Goal: Task Accomplishment & Management: Manage account settings

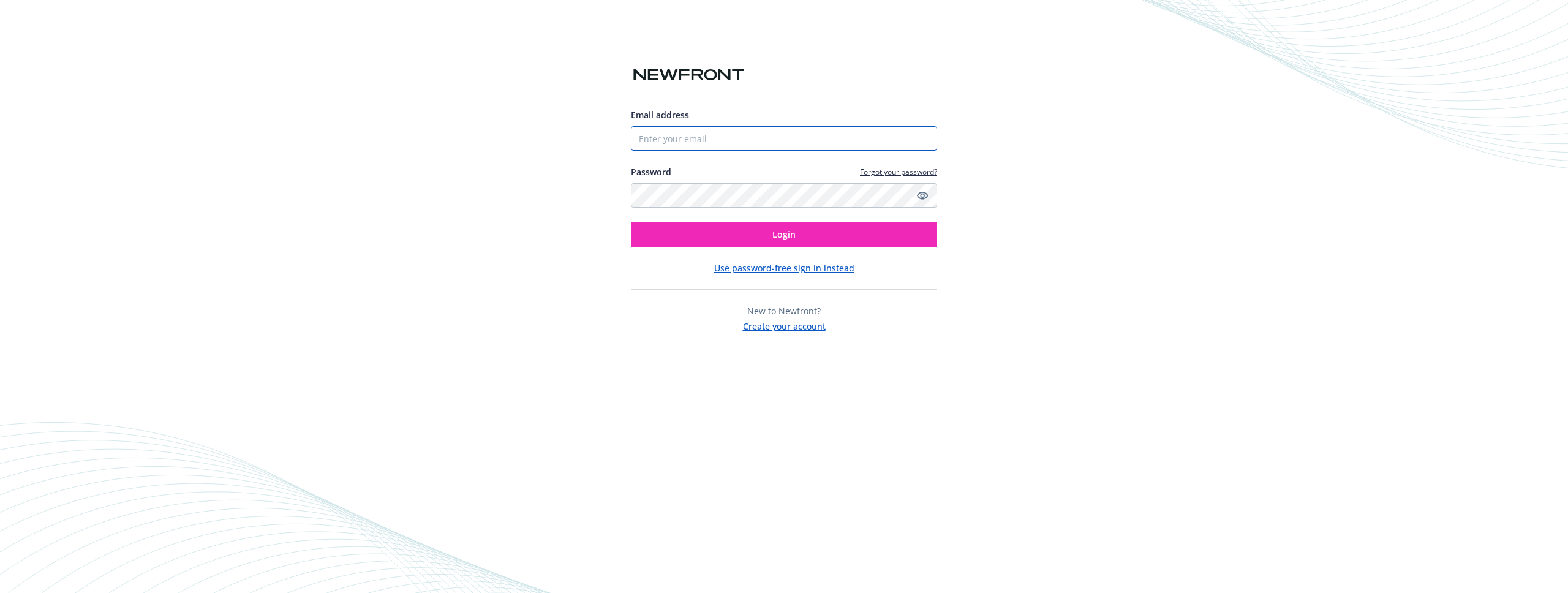
type input "[PERSON_NAME][EMAIL_ADDRESS][DOMAIN_NAME]"
click at [782, 238] on span "Login" at bounding box center [784, 234] width 23 height 11
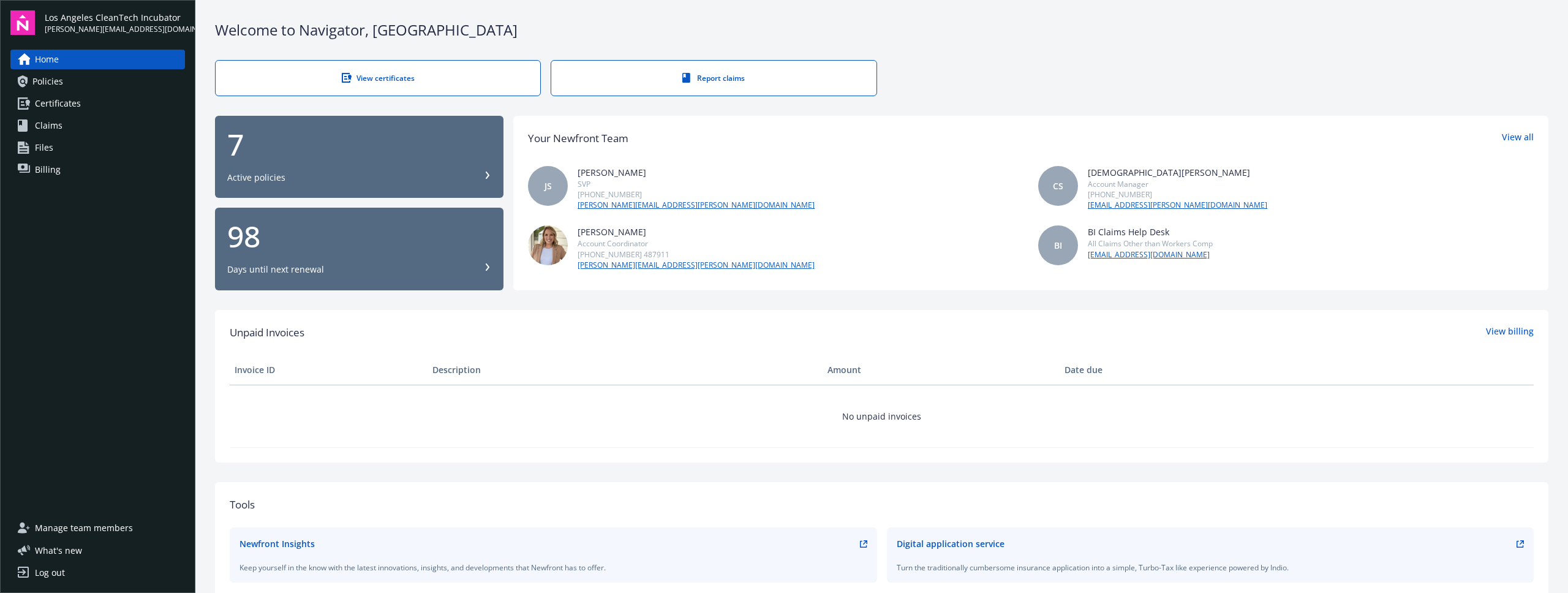
click at [95, 526] on span "Manage team members" at bounding box center [84, 528] width 98 height 20
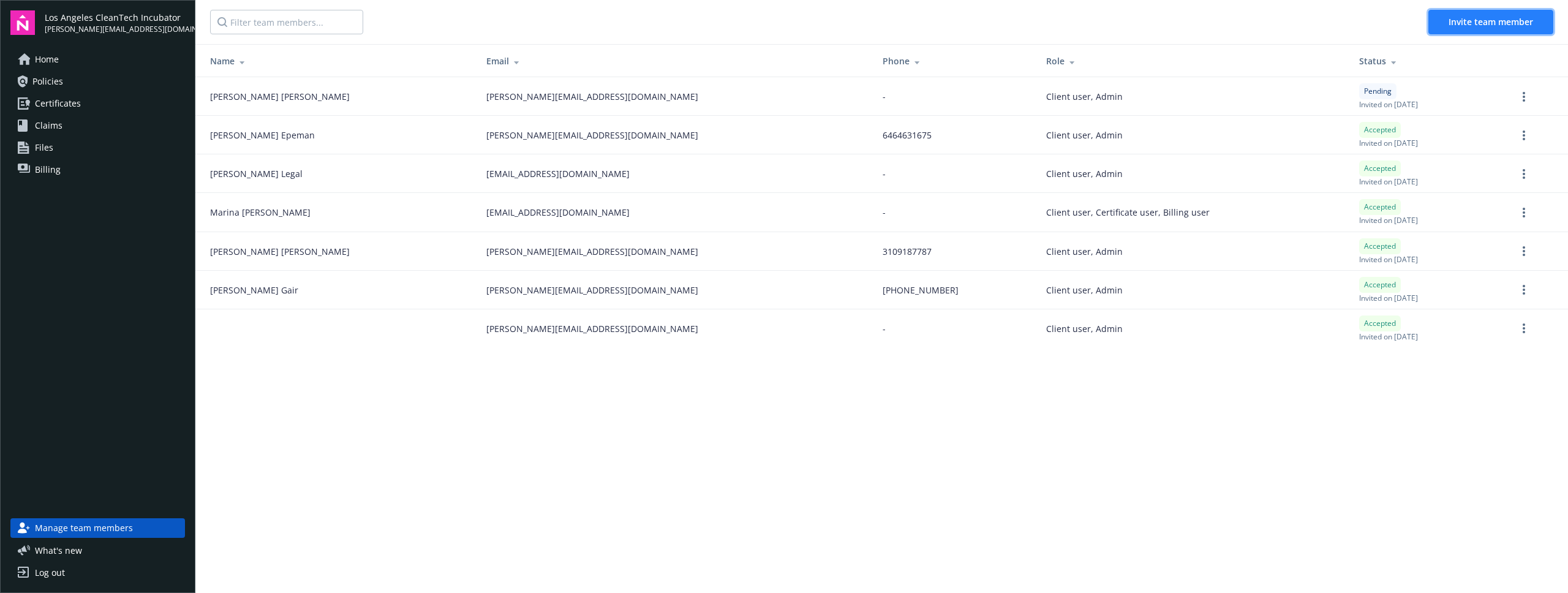
click at [1481, 18] on span "Invite team member" at bounding box center [1491, 21] width 85 height 11
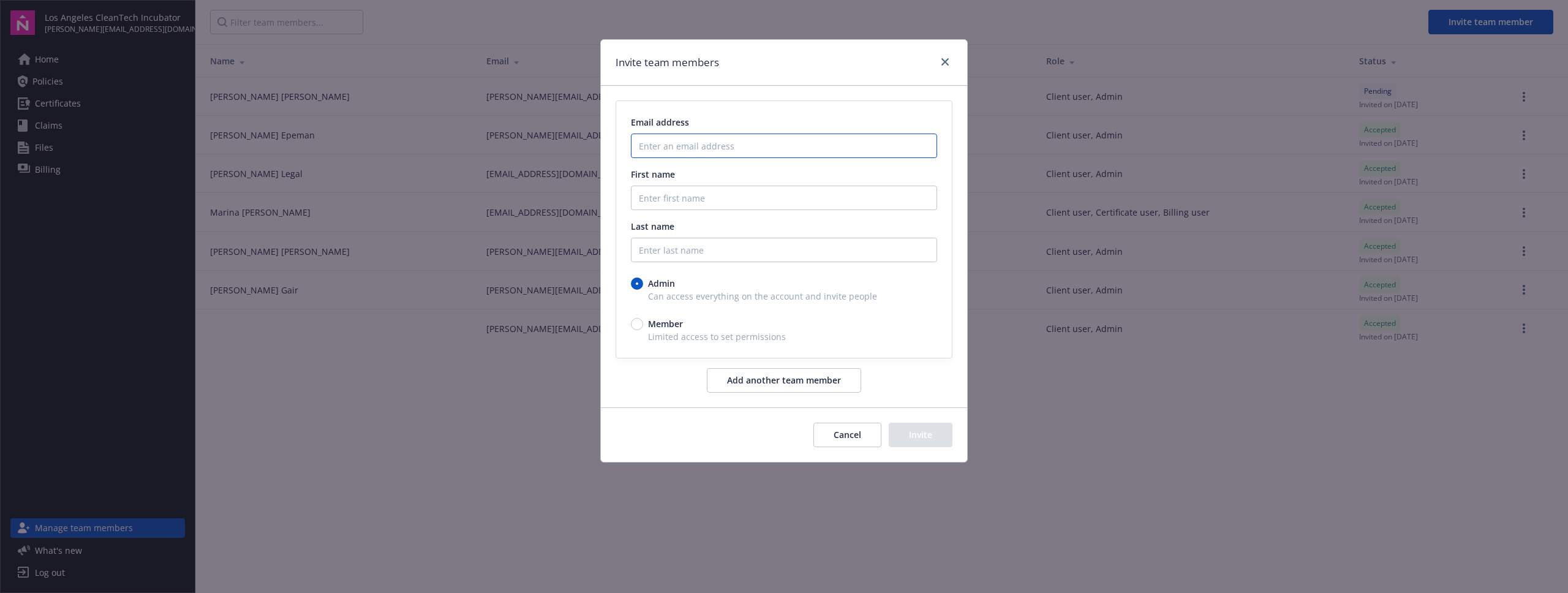
click at [730, 141] on input "Enter an email address" at bounding box center [784, 146] width 306 height 24
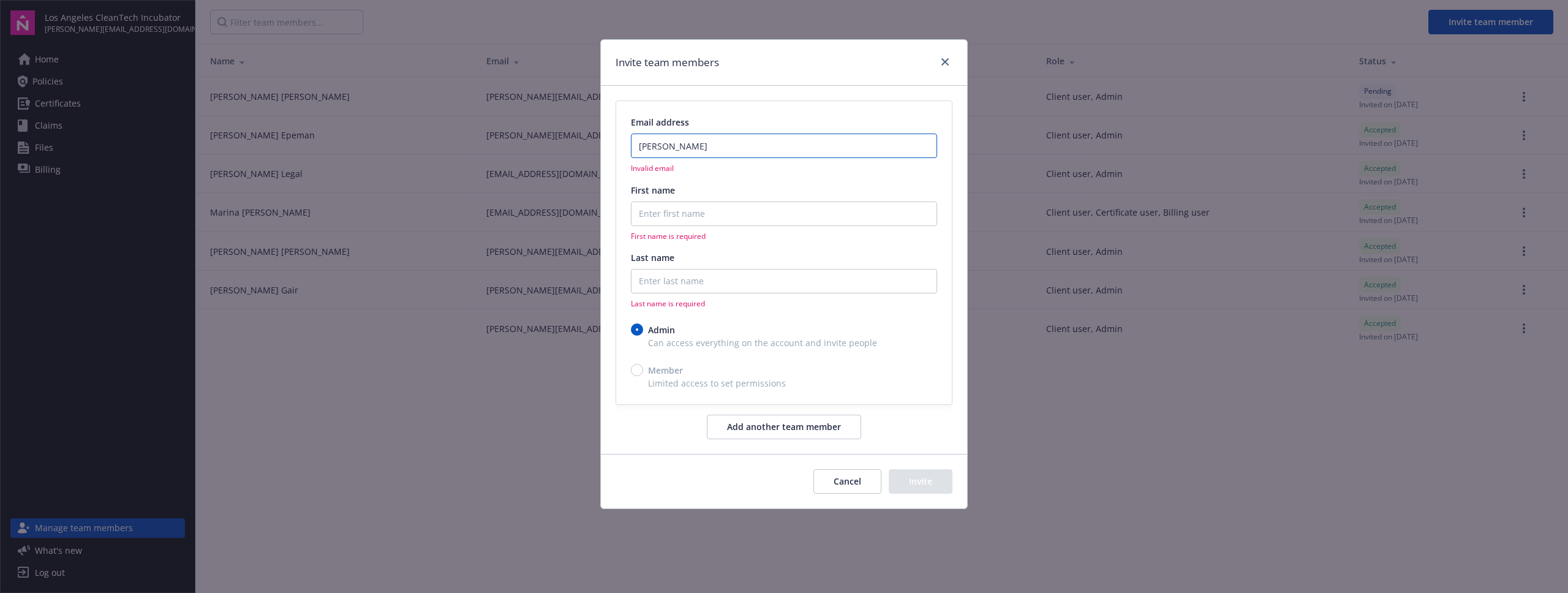
paste input "[EMAIL_ADDRESS][DOMAIN_NAME]"
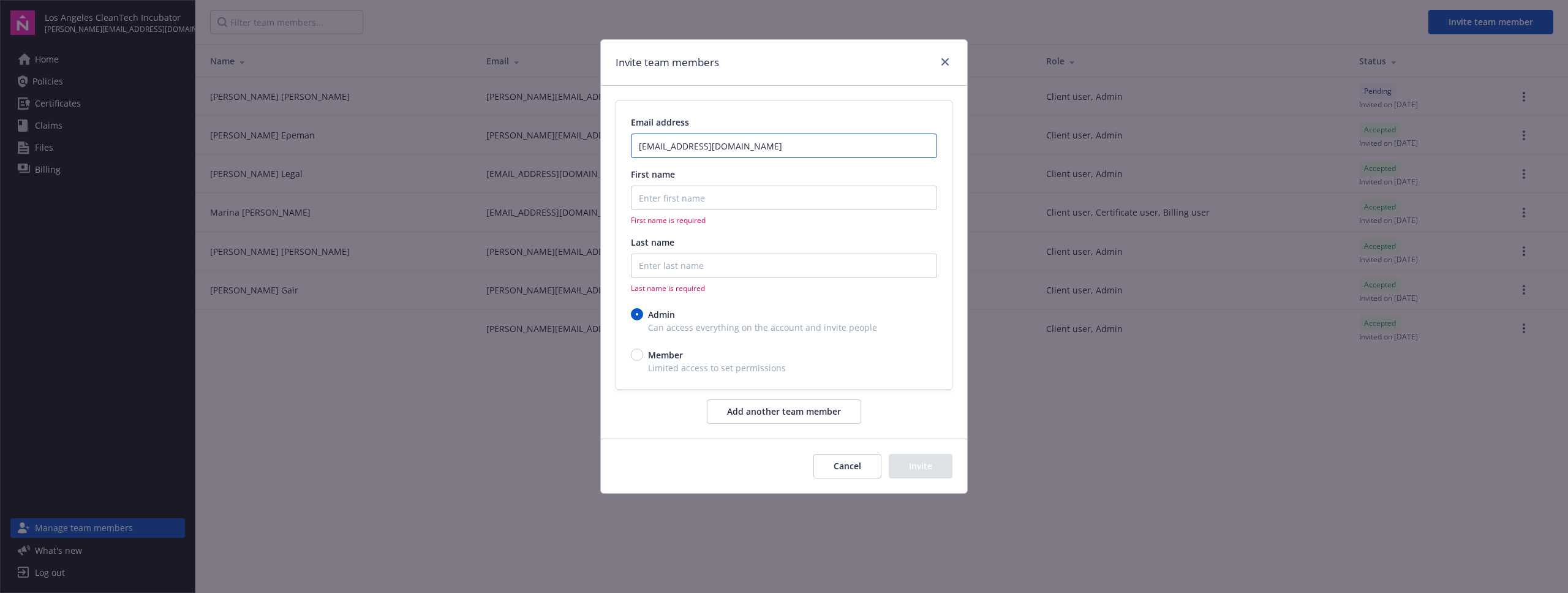
click at [666, 152] on input "[EMAIL_ADDRESS][DOMAIN_NAME]" at bounding box center [784, 146] width 306 height 24
paste input "Enter an email address"
type input "[EMAIL_ADDRESS][DOMAIN_NAME]"
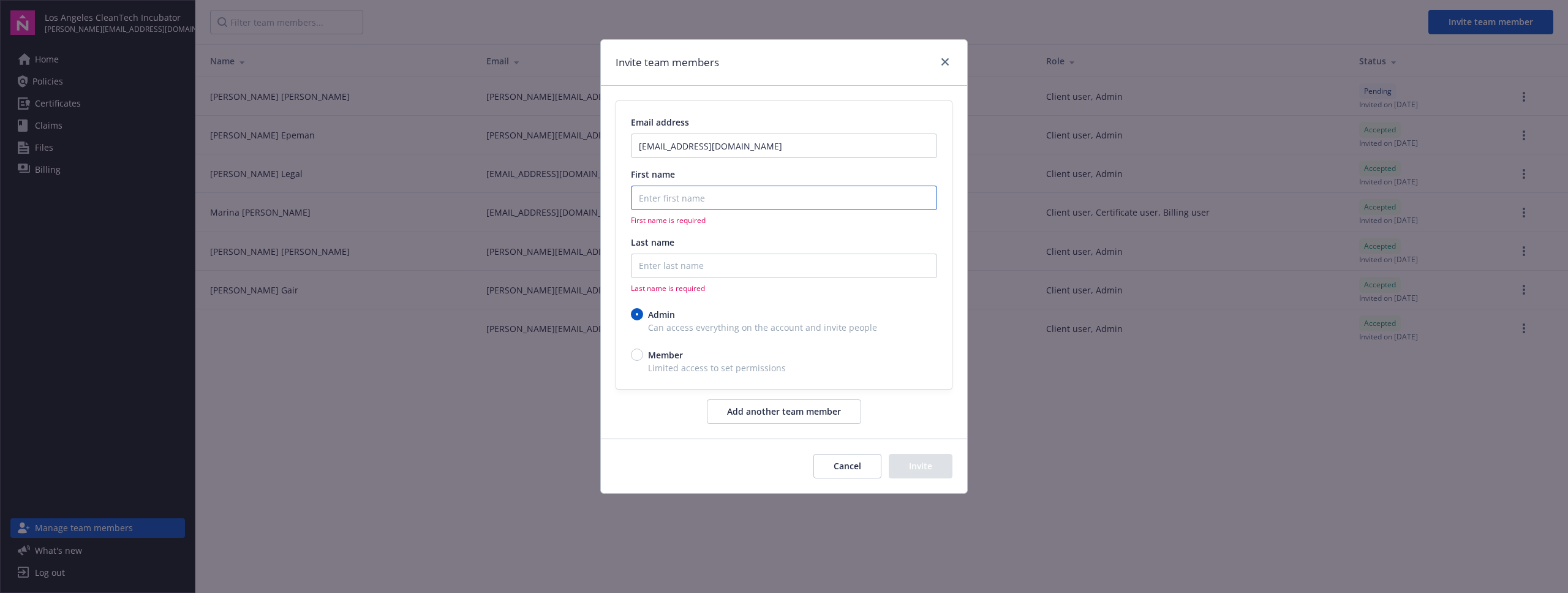
click at [671, 199] on input "First name" at bounding box center [784, 197] width 306 height 24
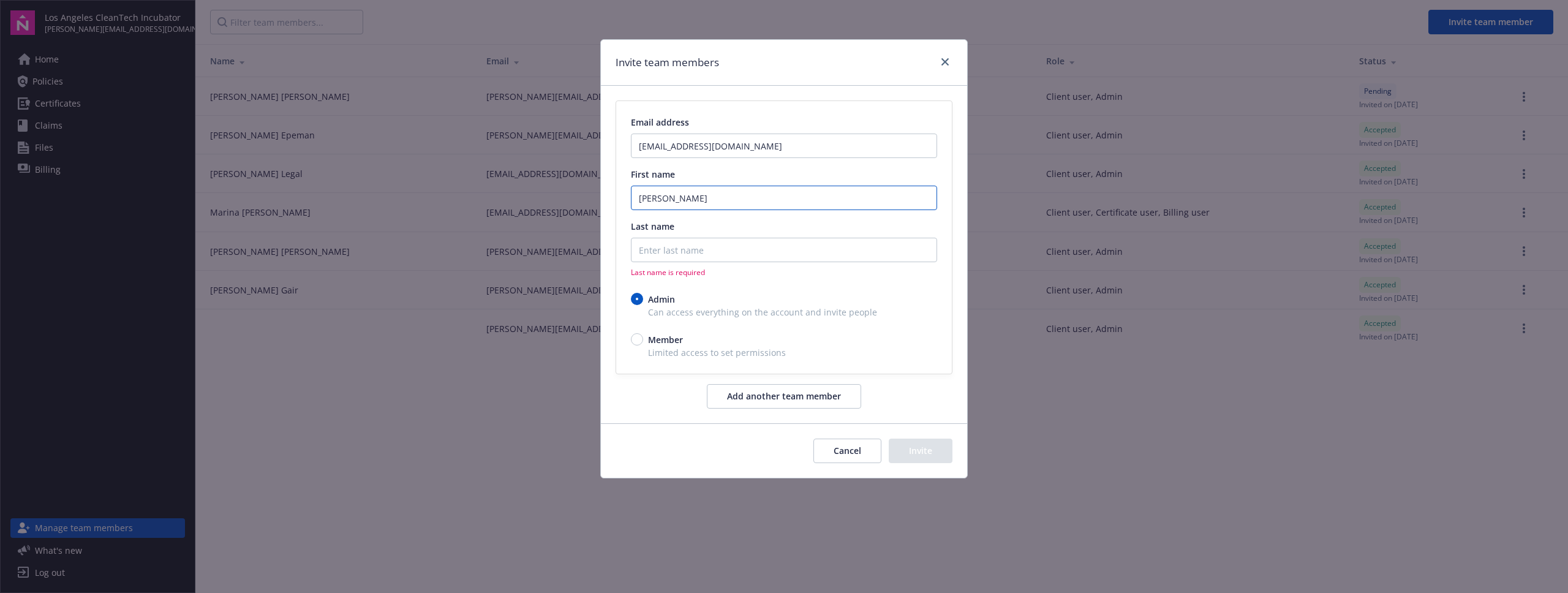
type input "[PERSON_NAME]"
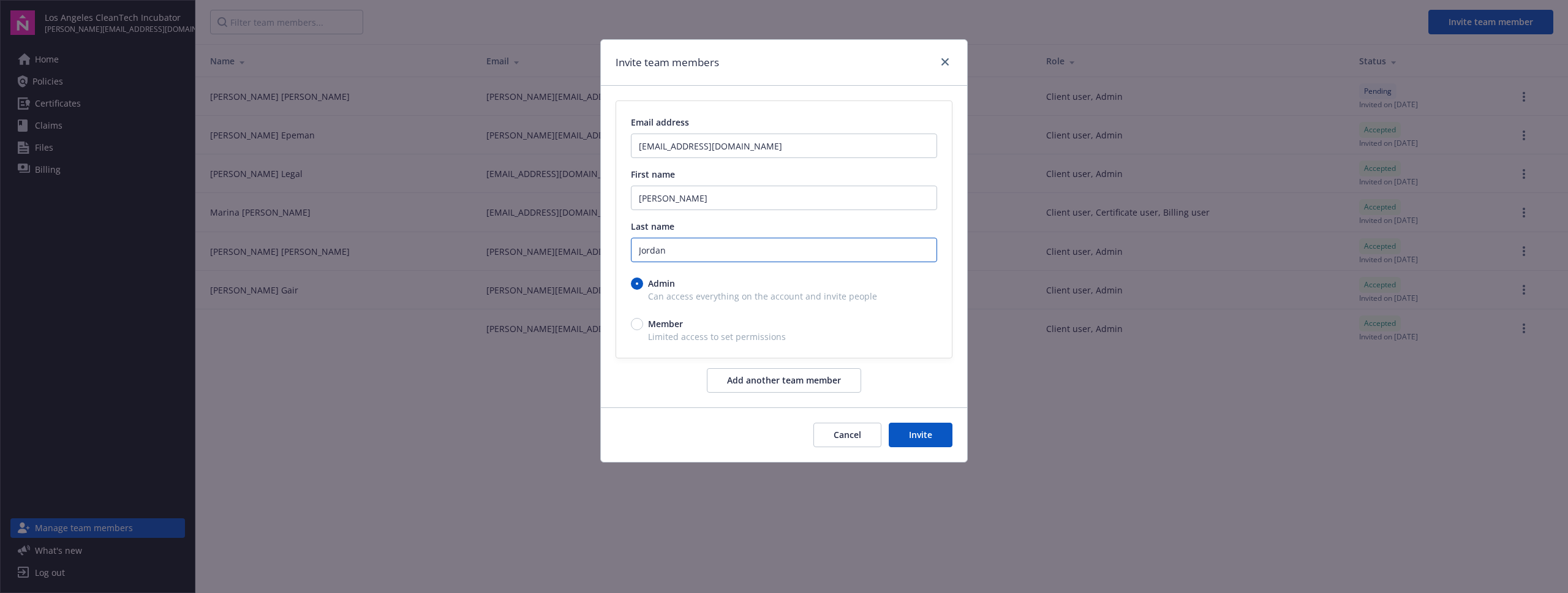
type input "Jordan"
click at [707, 368] on button "Add another team member" at bounding box center [784, 380] width 154 height 24
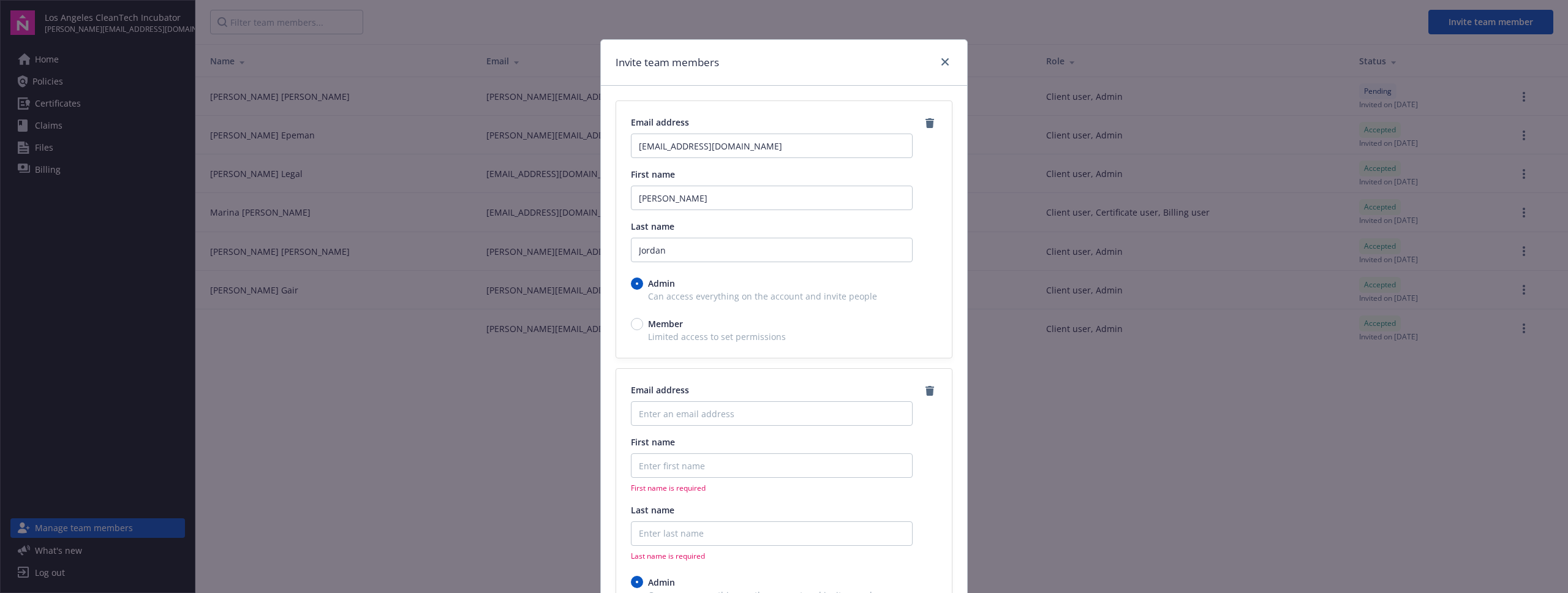
click at [642, 335] on span "Limited access to set permissions" at bounding box center [784, 337] width 306 height 13
click at [645, 324] on span "Member" at bounding box center [663, 324] width 40 height 13
click at [643, 324] on input "Member" at bounding box center [637, 324] width 12 height 12
radio input "true"
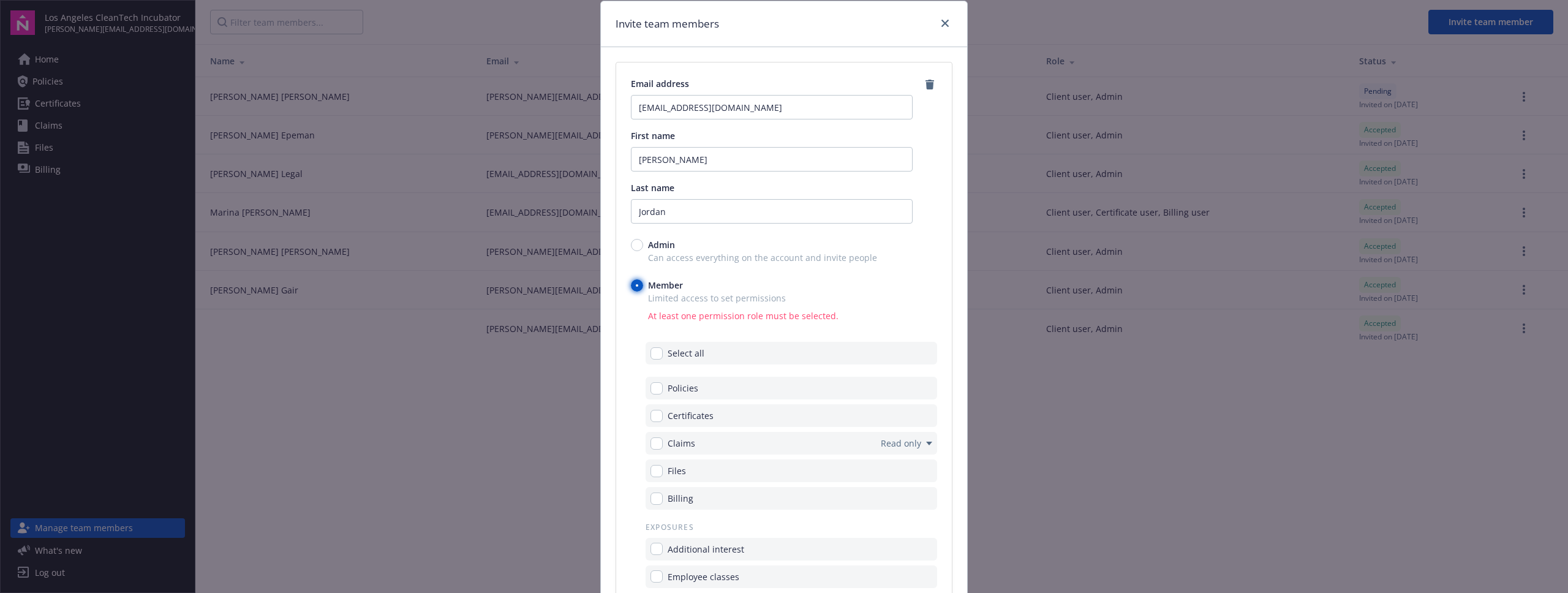
scroll to position [47, 0]
click at [697, 413] on span "Certificates" at bounding box center [691, 408] width 46 height 13
click at [654, 408] on input "checkbox" at bounding box center [657, 408] width 12 height 12
checkbox input "true"
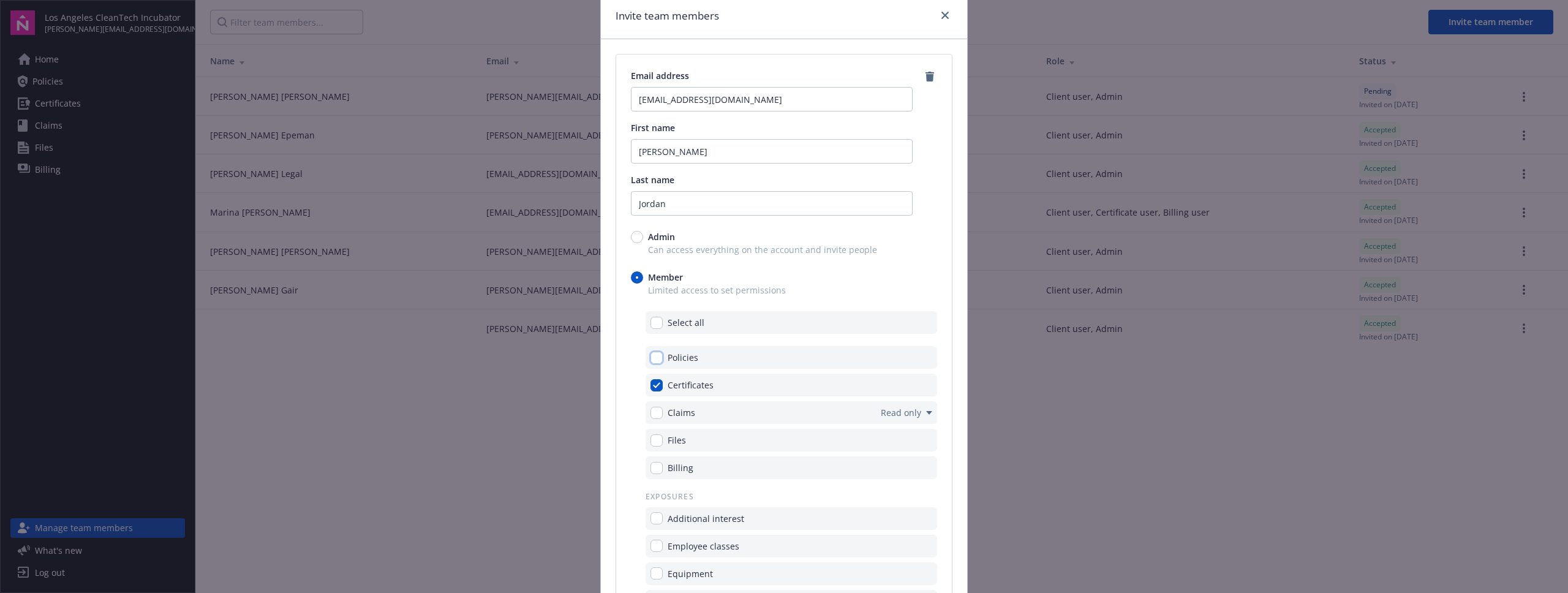
click at [658, 359] on input "checkbox" at bounding box center [657, 358] width 12 height 12
checkbox input "true"
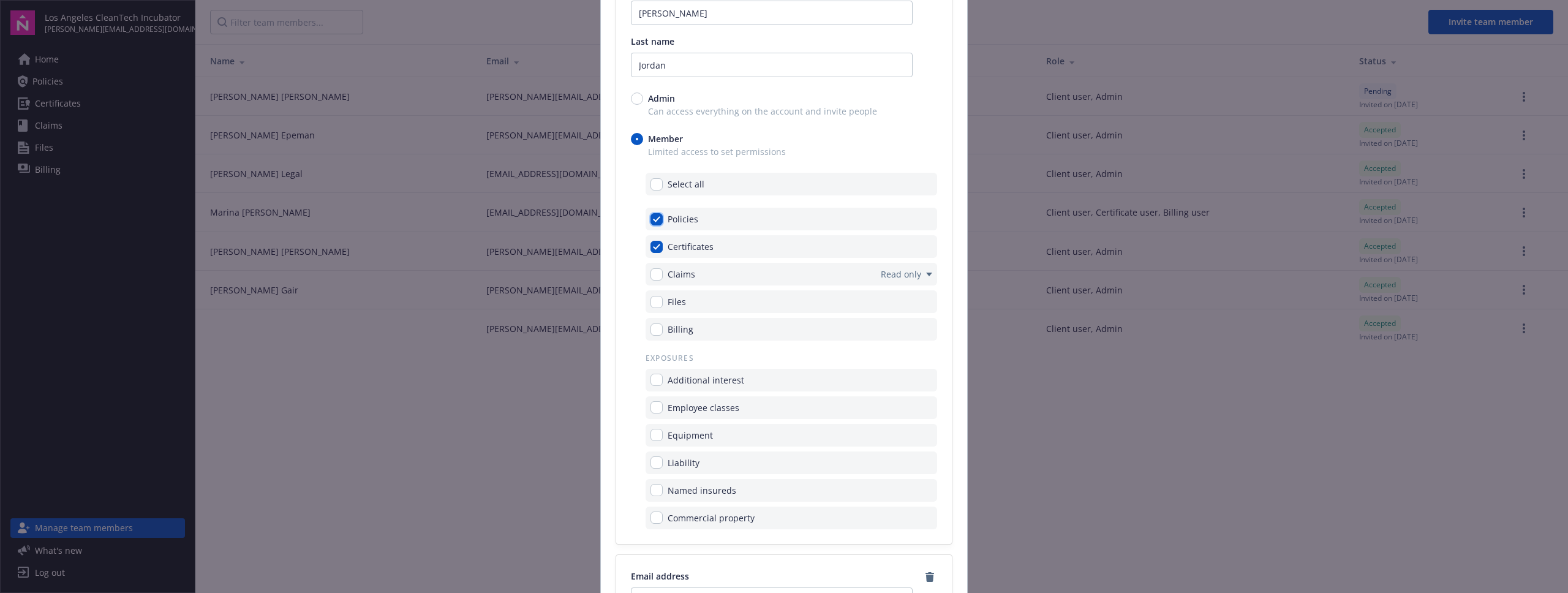
scroll to position [192, 0]
click at [661, 269] on input "checkbox" at bounding box center [657, 268] width 12 height 12
checkbox input "true"
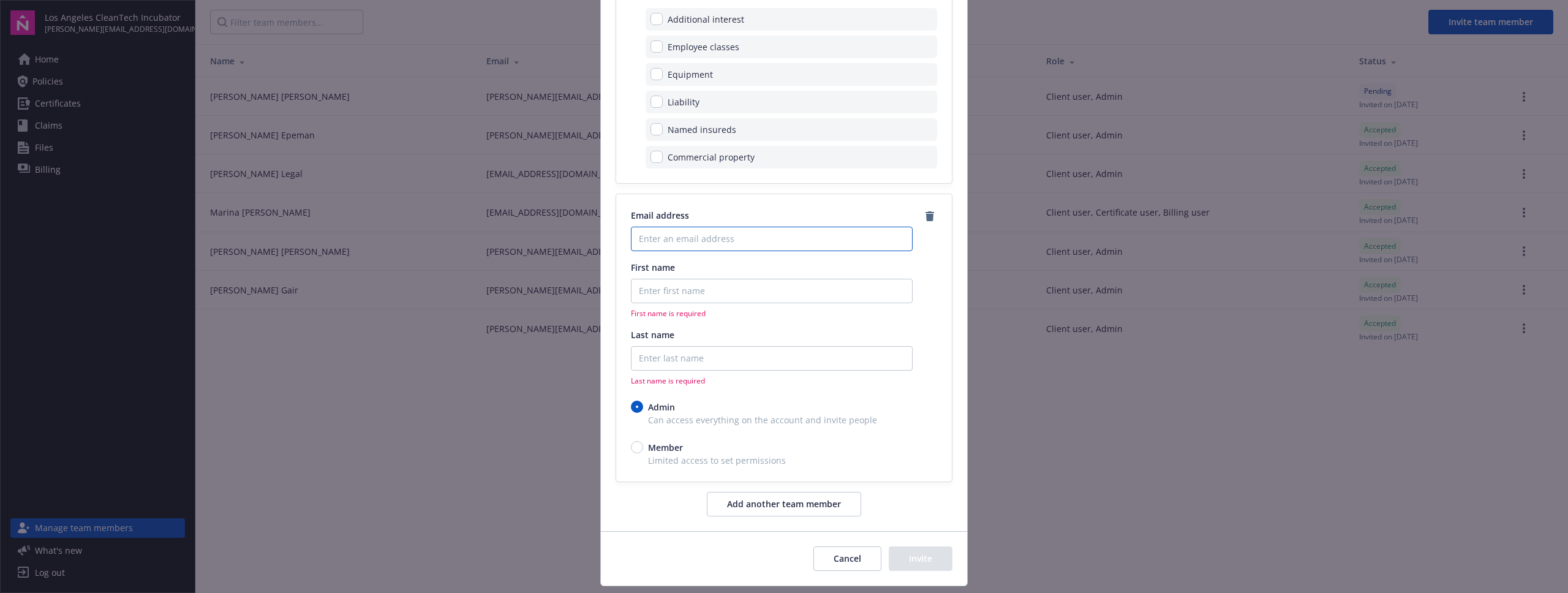
click at [696, 234] on input "Enter an email address" at bounding box center [772, 239] width 282 height 24
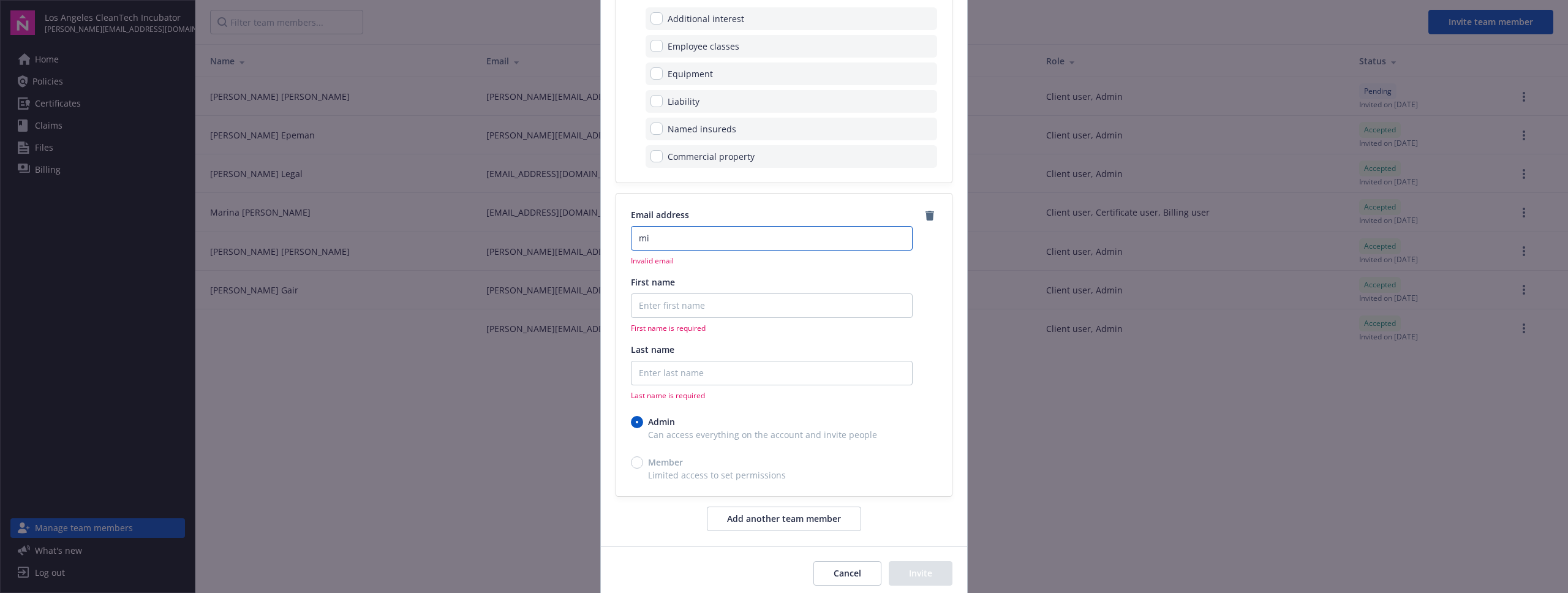
type input "m"
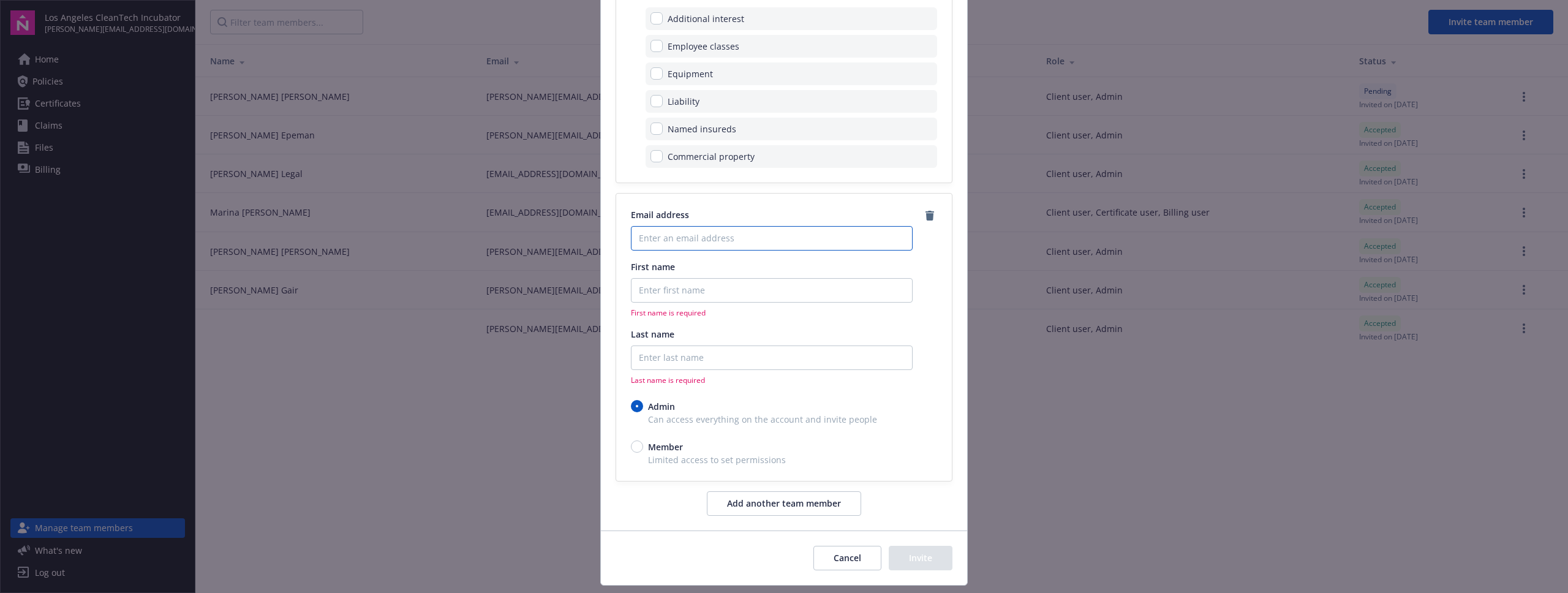
click at [704, 236] on input "Enter an email address" at bounding box center [772, 238] width 282 height 24
paste input "[PERSON_NAME][EMAIL_ADDRESS][DOMAIN_NAME]"
type input "[PERSON_NAME][EMAIL_ADDRESS][DOMAIN_NAME]"
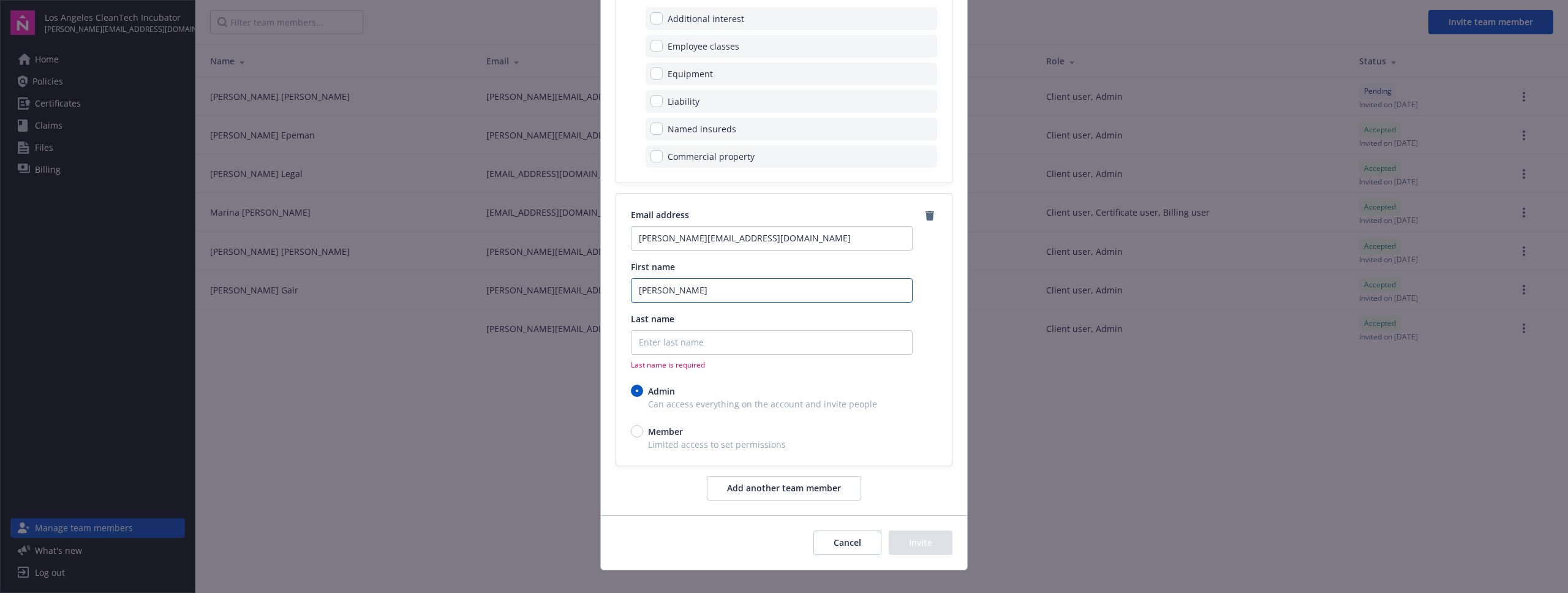
type input "[PERSON_NAME]"
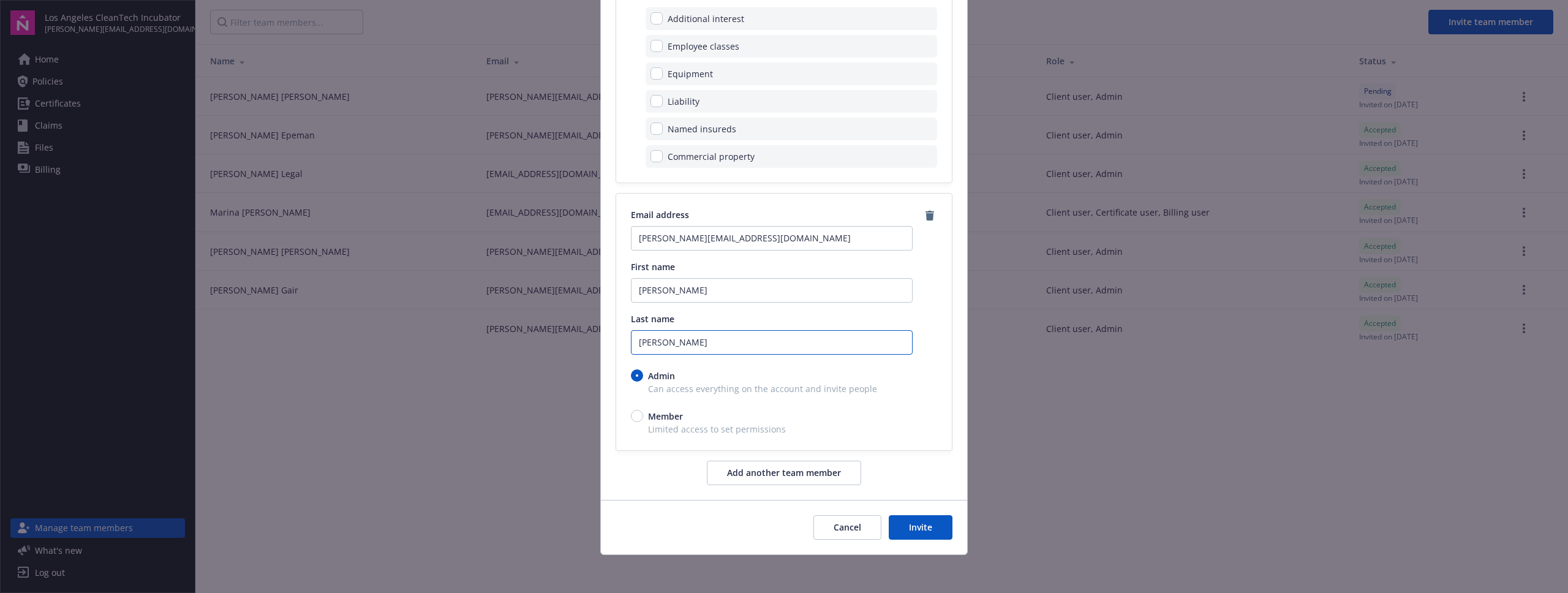
type input "[PERSON_NAME]"
click at [924, 524] on button "Invite" at bounding box center [921, 527] width 64 height 24
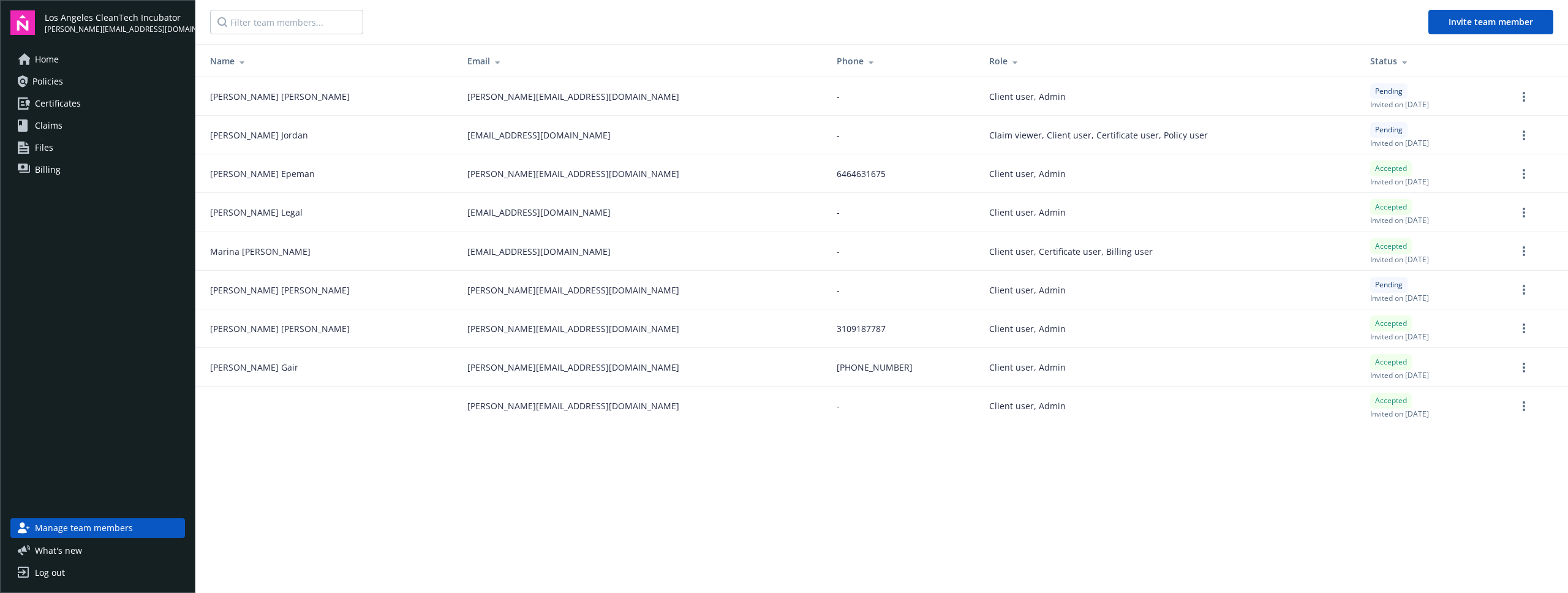
click at [88, 98] on link "Certificates" at bounding box center [98, 104] width 175 height 20
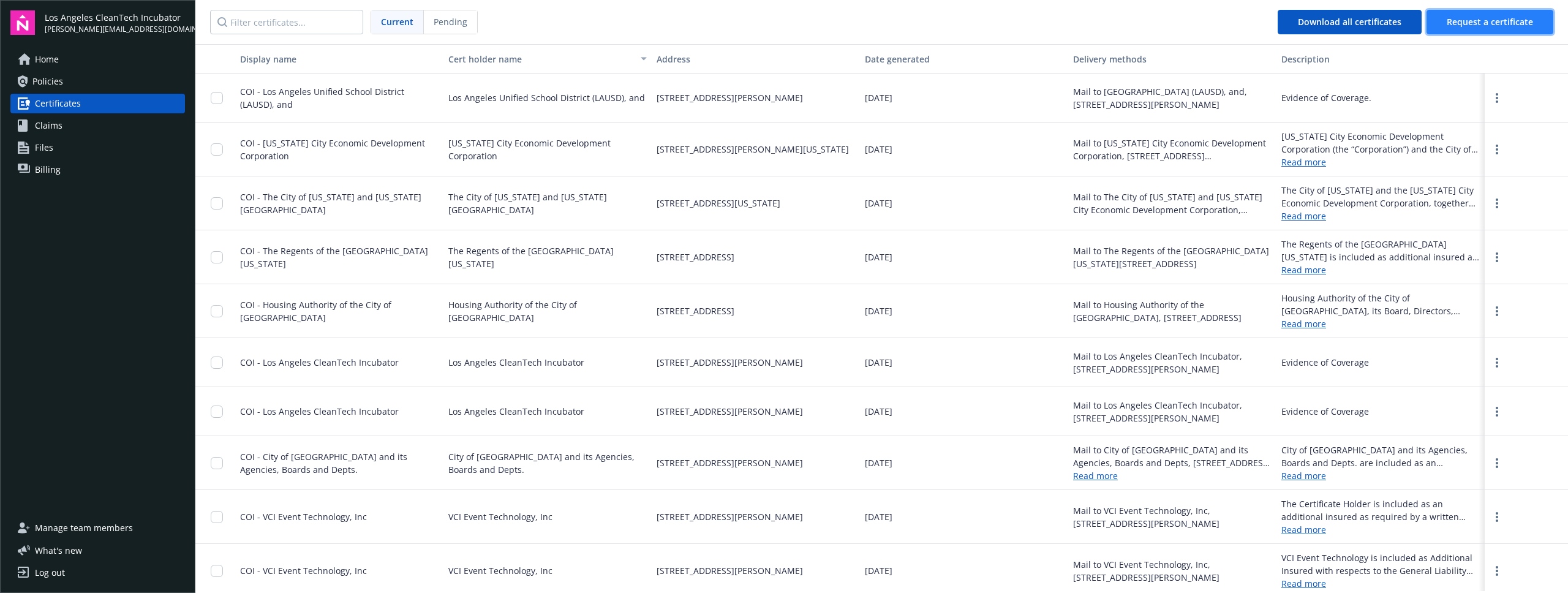
click at [1458, 28] on button "Request a certificate" at bounding box center [1490, 22] width 127 height 24
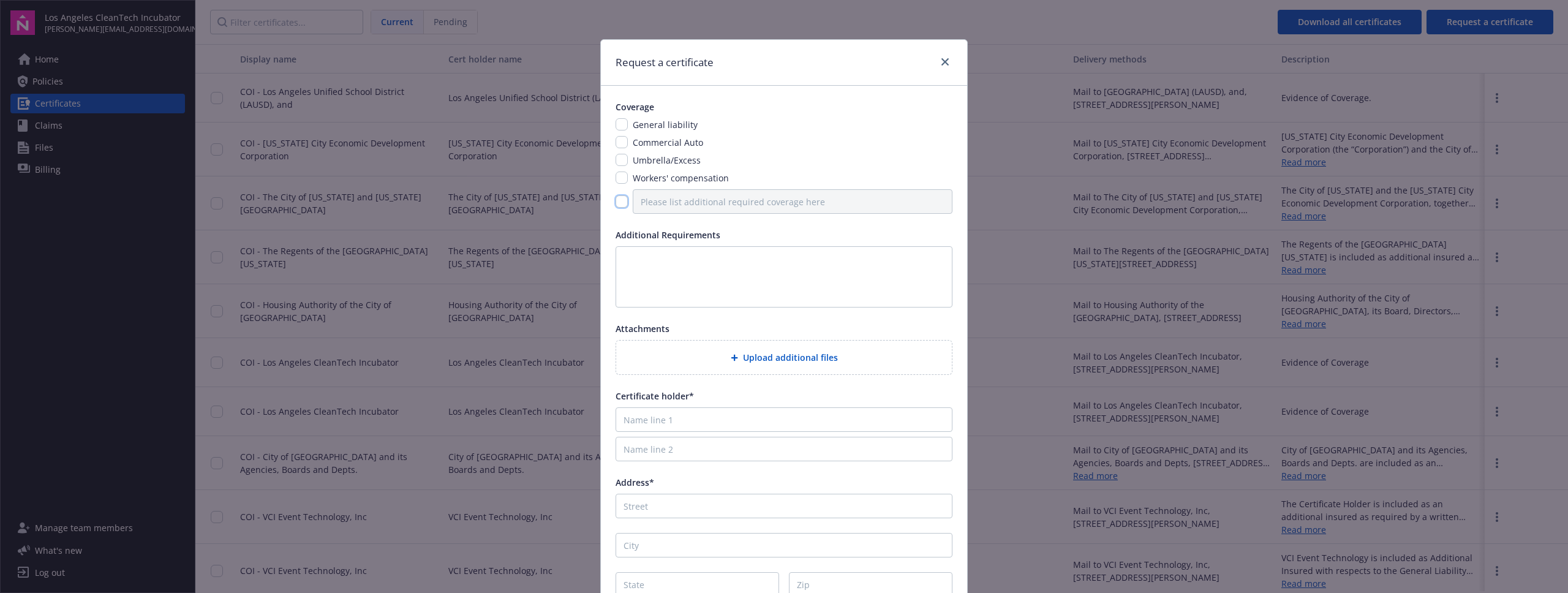
click at [626, 201] on input "checkbox" at bounding box center [622, 201] width 12 height 12
checkbox input "true"
click at [622, 182] on div "General liability Commercial Auto Umbrella/Excess Workers' compensation" at bounding box center [784, 166] width 337 height 95
click at [625, 182] on input "checkbox" at bounding box center [622, 178] width 12 height 12
checkbox input "true"
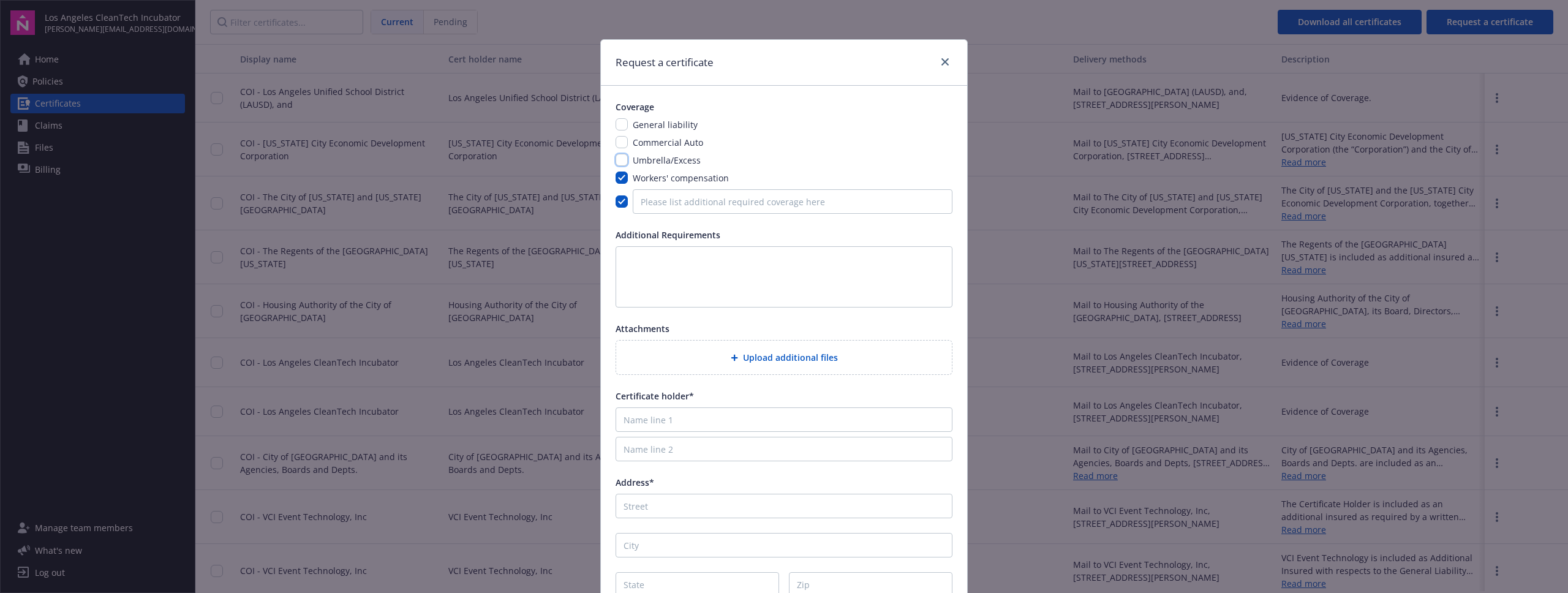
click at [619, 158] on input "checkbox" at bounding box center [622, 160] width 12 height 12
checkbox input "true"
drag, startPoint x: 621, startPoint y: 142, endPoint x: 621, endPoint y: 127, distance: 15.0
click at [621, 141] on input "checkbox" at bounding box center [622, 142] width 12 height 12
checkbox input "true"
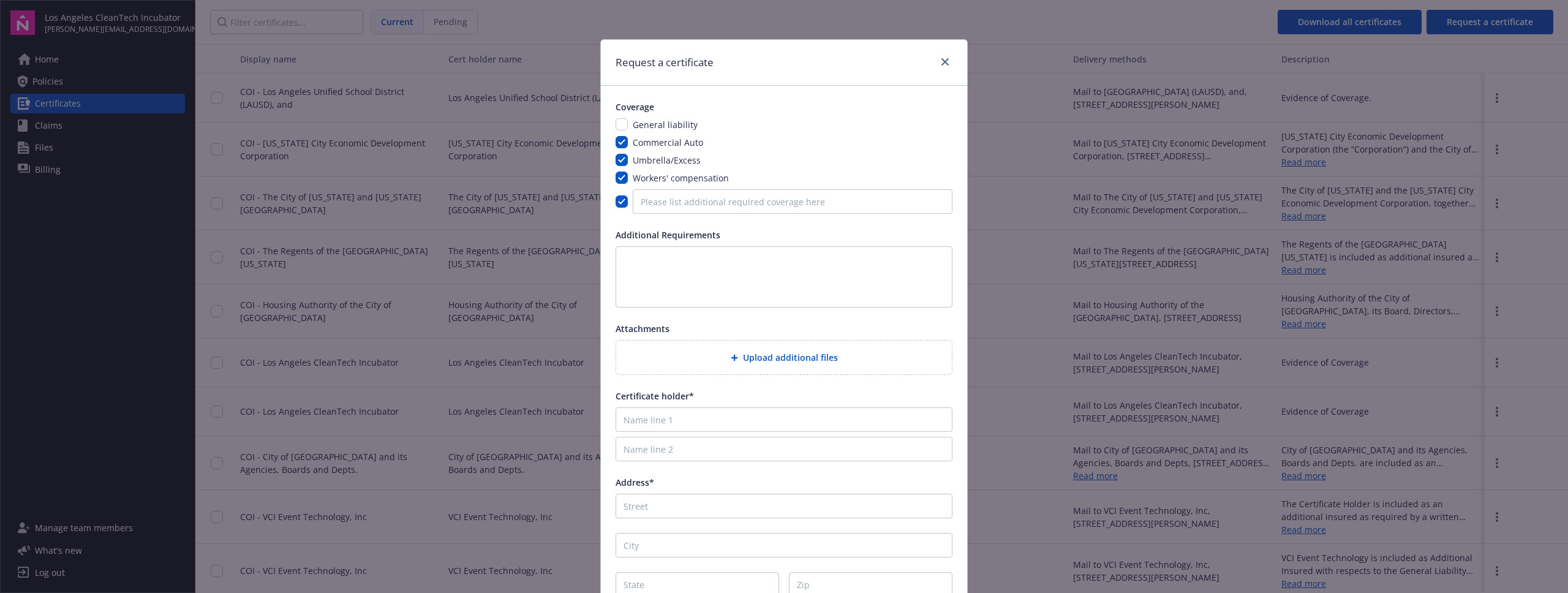
drag, startPoint x: 622, startPoint y: 115, endPoint x: 620, endPoint y: 122, distance: 7.3
click at [622, 115] on div "Coverage General liability Commercial Auto Umbrella/Excess Workers' compensation" at bounding box center [784, 157] width 337 height 113
drag, startPoint x: 621, startPoint y: 123, endPoint x: 624, endPoint y: 130, distance: 7.6
click at [621, 123] on input "checkbox" at bounding box center [622, 124] width 12 height 12
checkbox input "true"
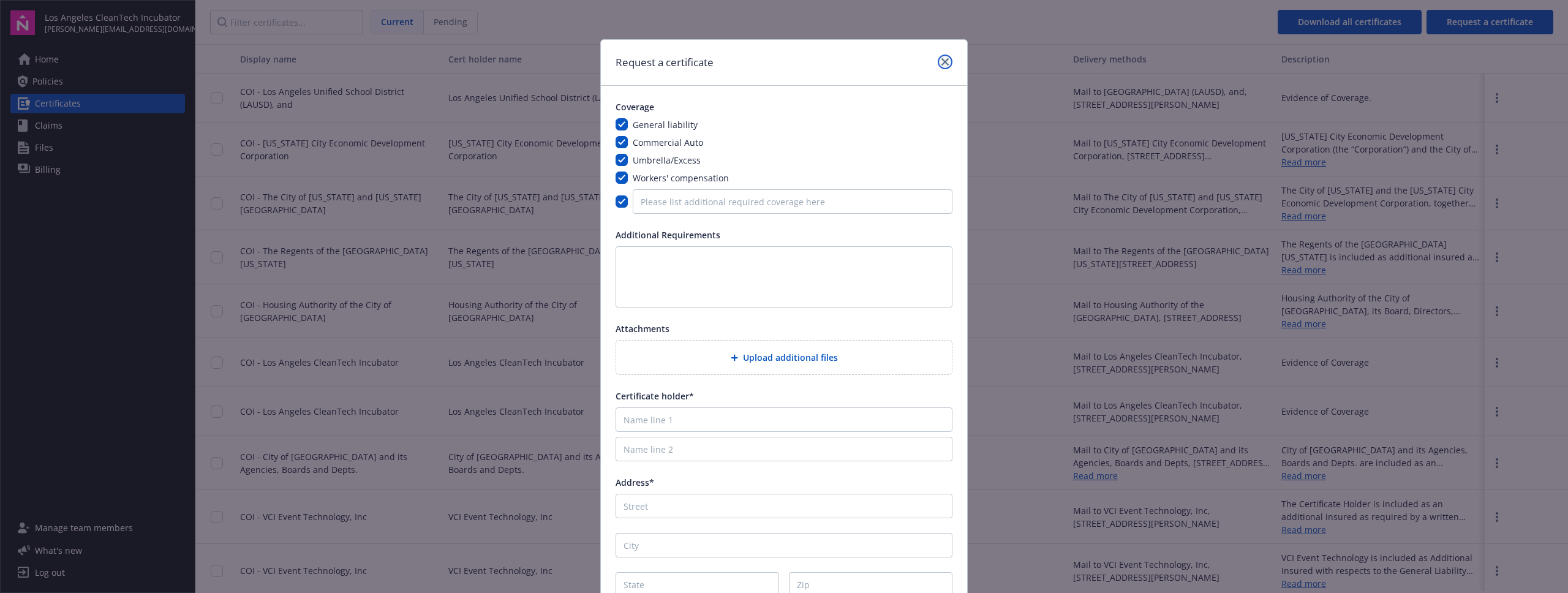
click at [947, 63] on icon "close" at bounding box center [945, 62] width 8 height 8
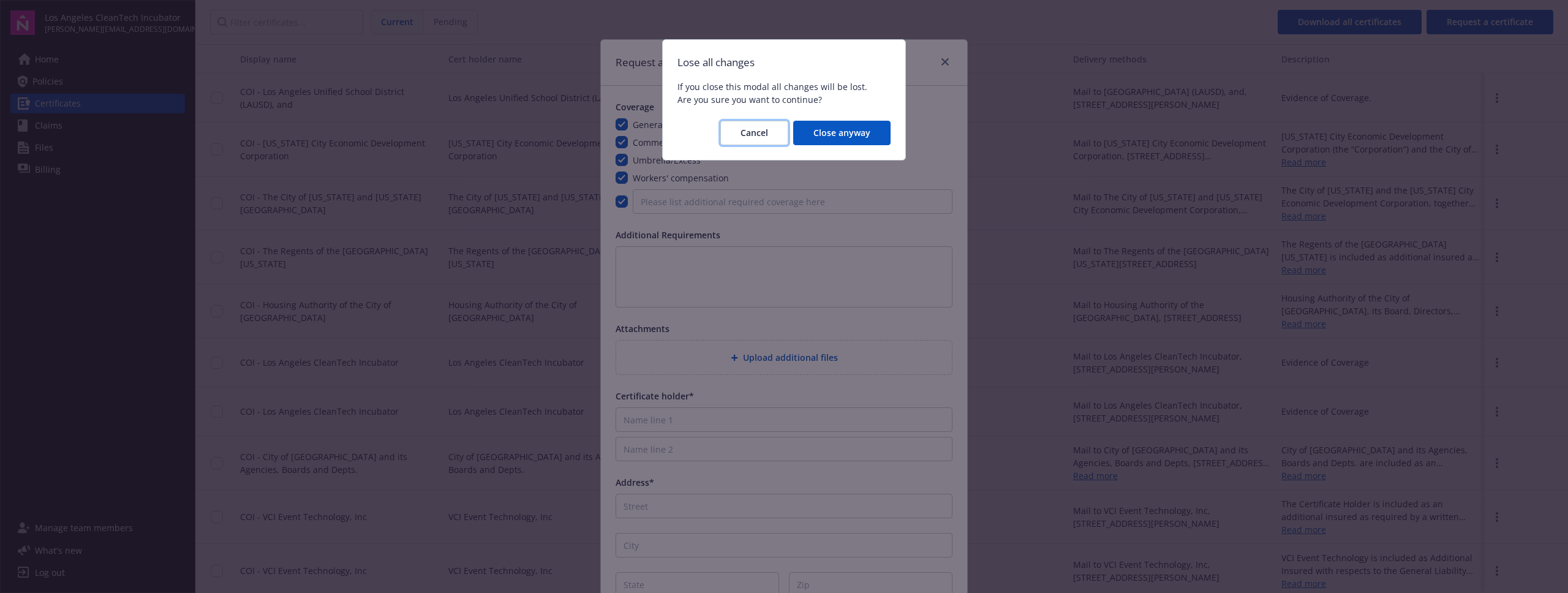
click at [765, 129] on span "Cancel" at bounding box center [754, 132] width 27 height 11
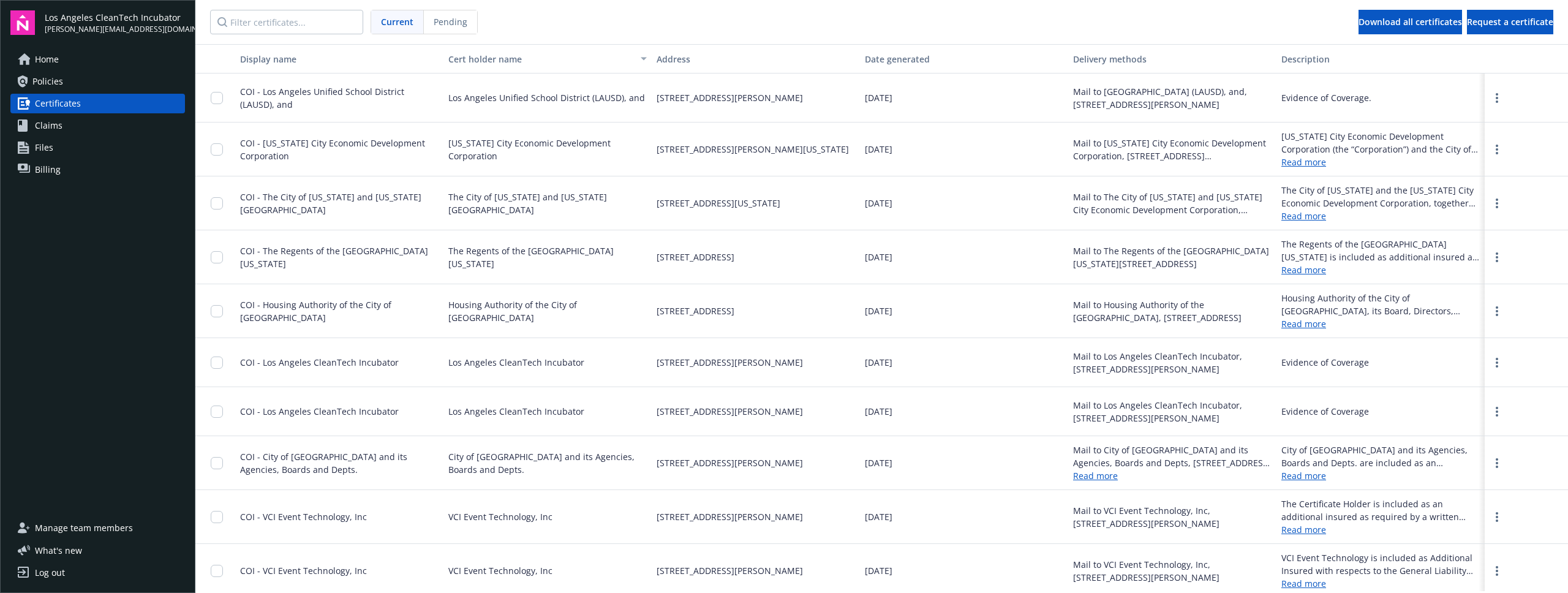
click at [66, 82] on link "Policies" at bounding box center [98, 82] width 175 height 20
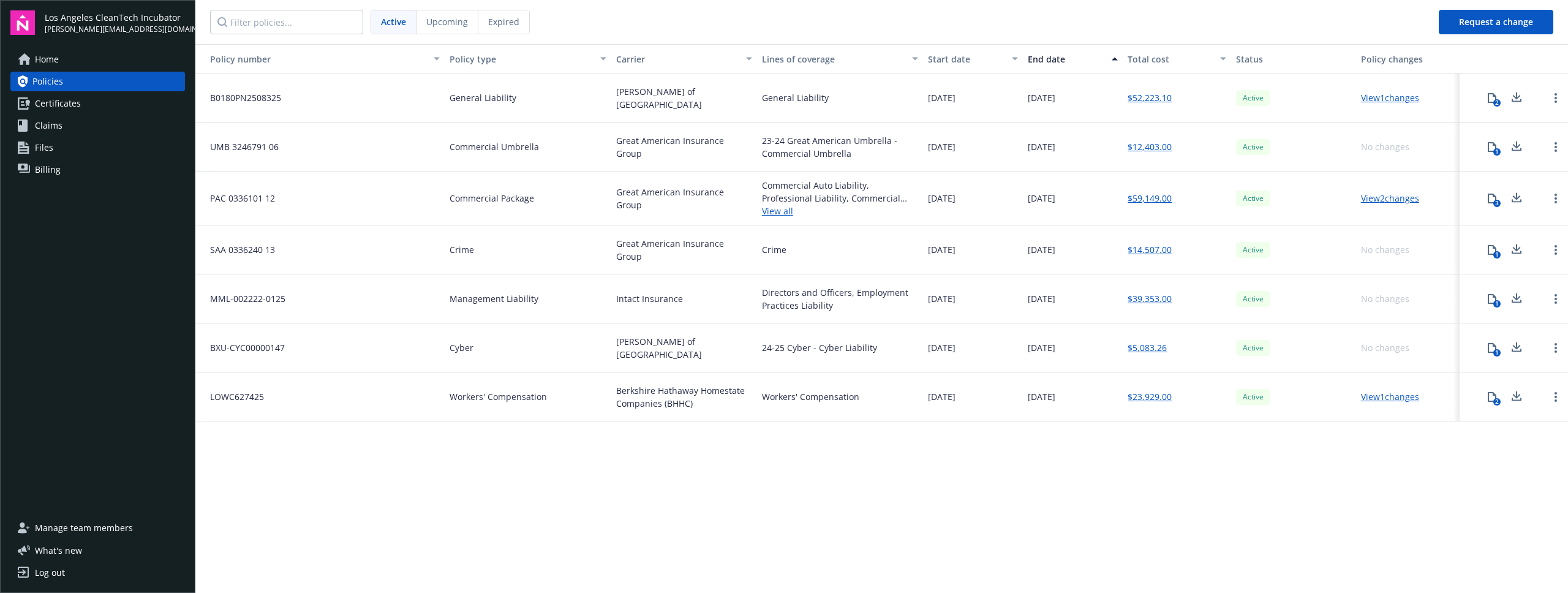
click at [1523, 147] on icon at bounding box center [1517, 147] width 14 height 15
click at [127, 109] on link "Certificates" at bounding box center [98, 104] width 175 height 20
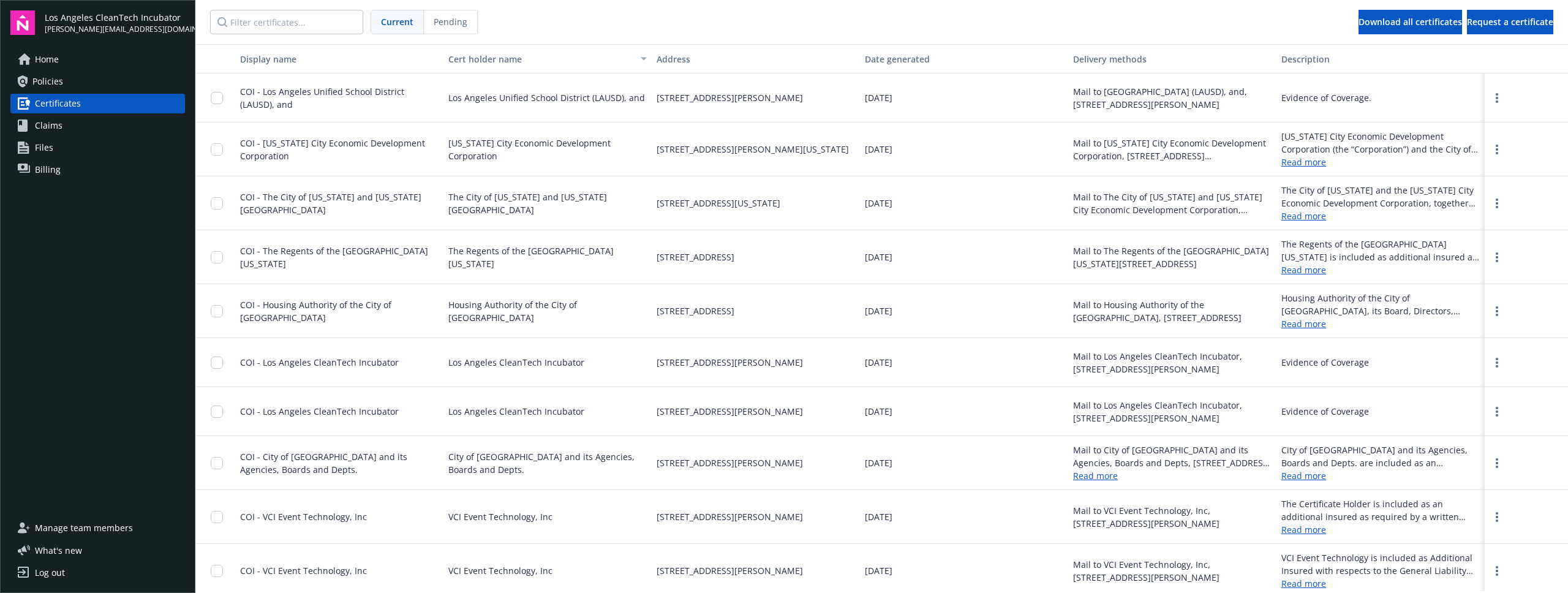
click at [131, 75] on link "Policies" at bounding box center [98, 82] width 175 height 20
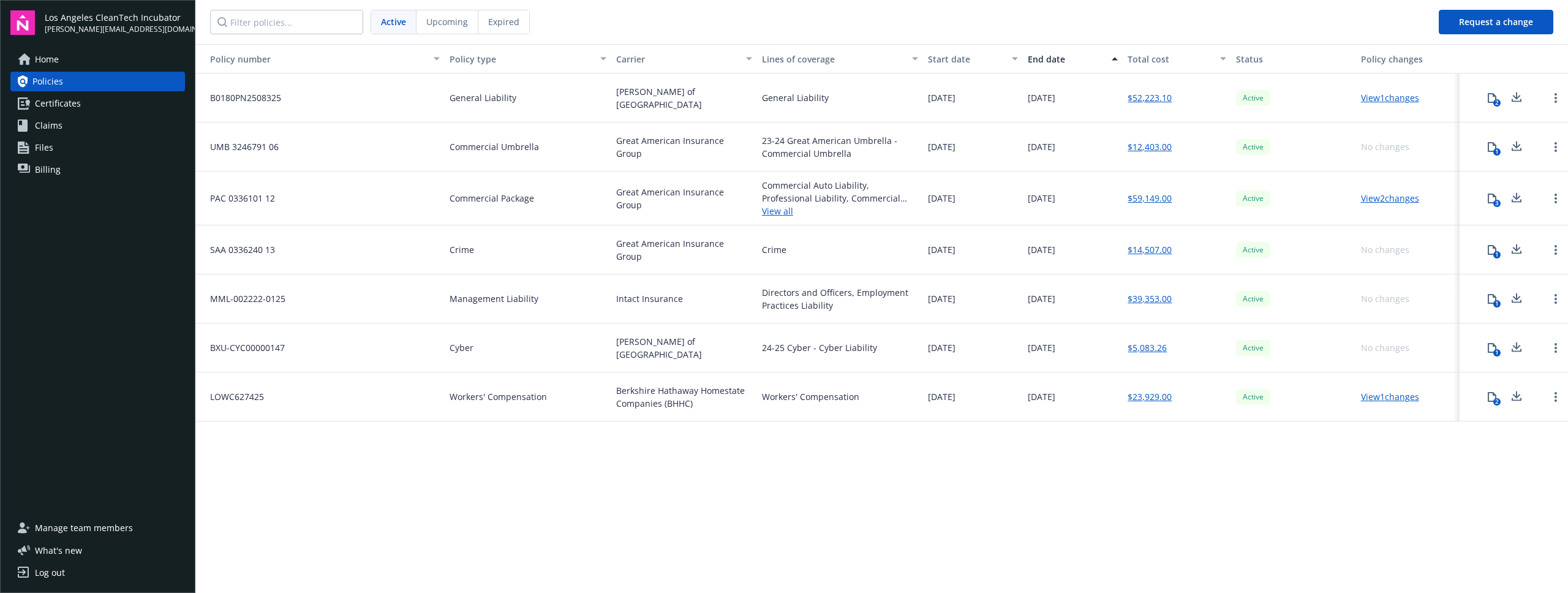
click at [1500, 396] on button "2" at bounding box center [1492, 397] width 24 height 24
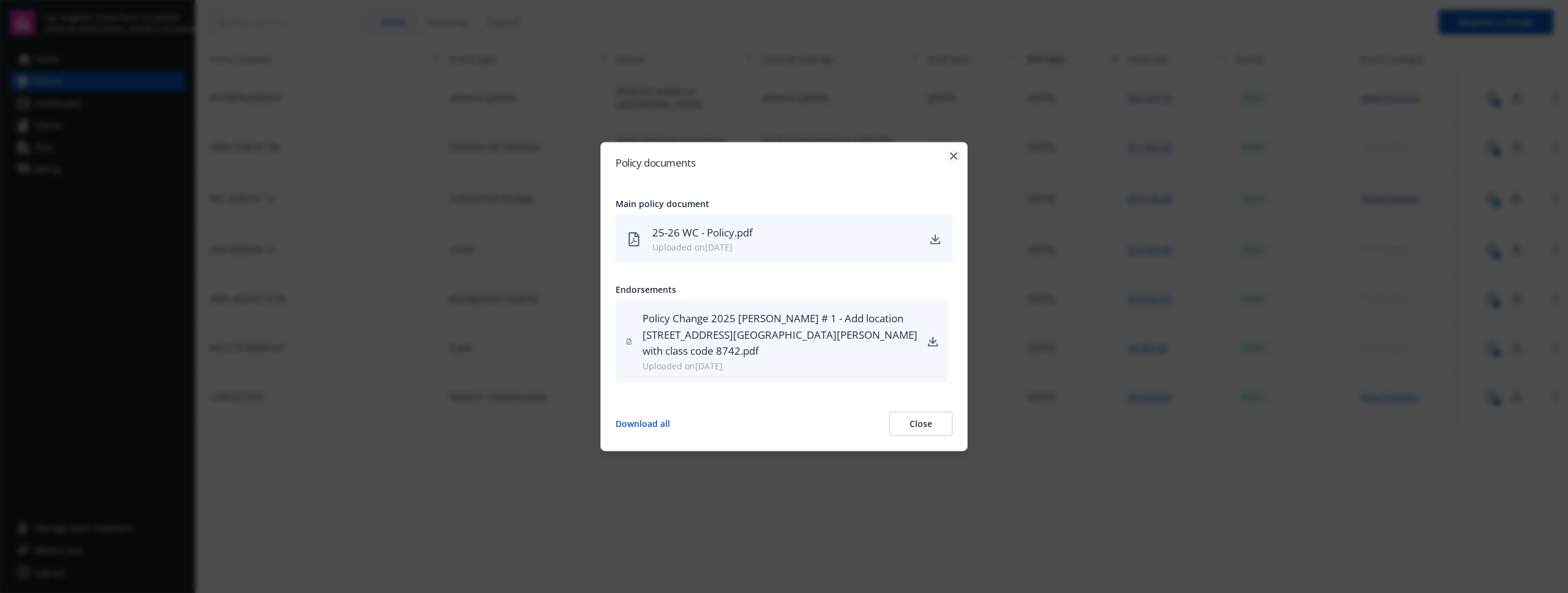
click at [953, 160] on icon "button" at bounding box center [954, 157] width 8 height 8
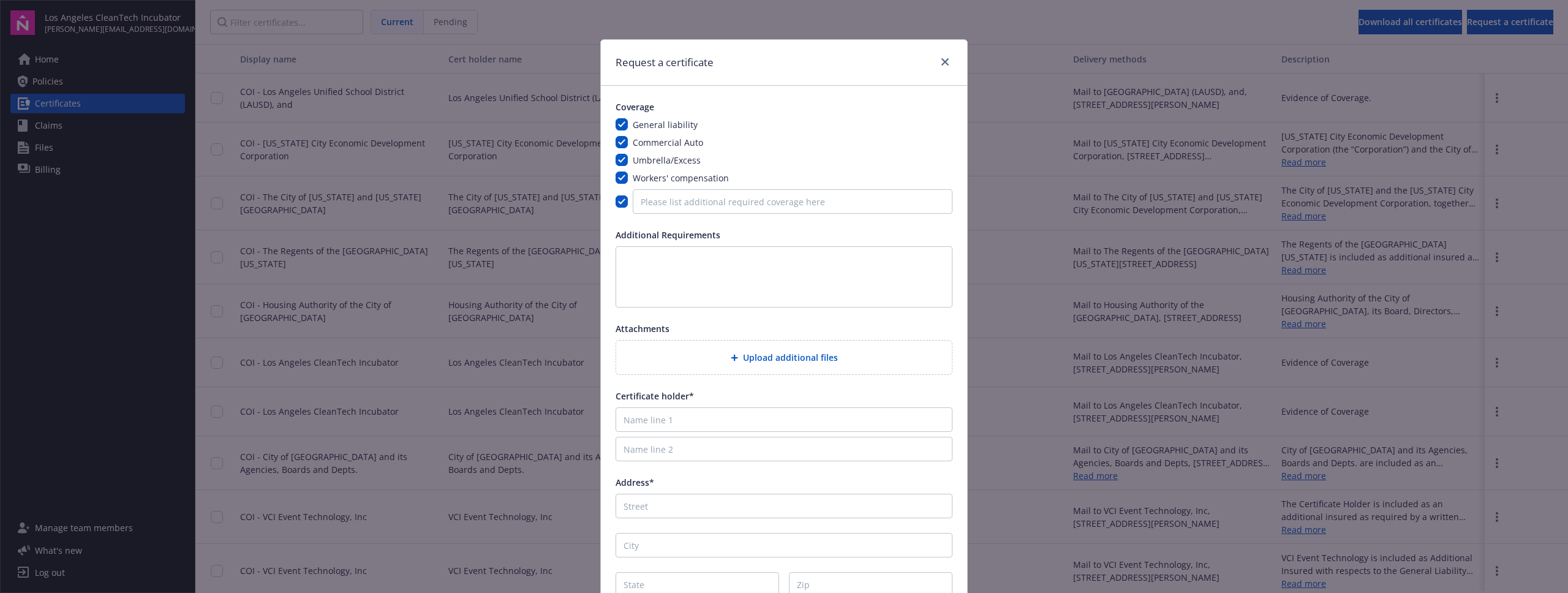
click at [750, 352] on span "Upload additional files" at bounding box center [790, 357] width 95 height 13
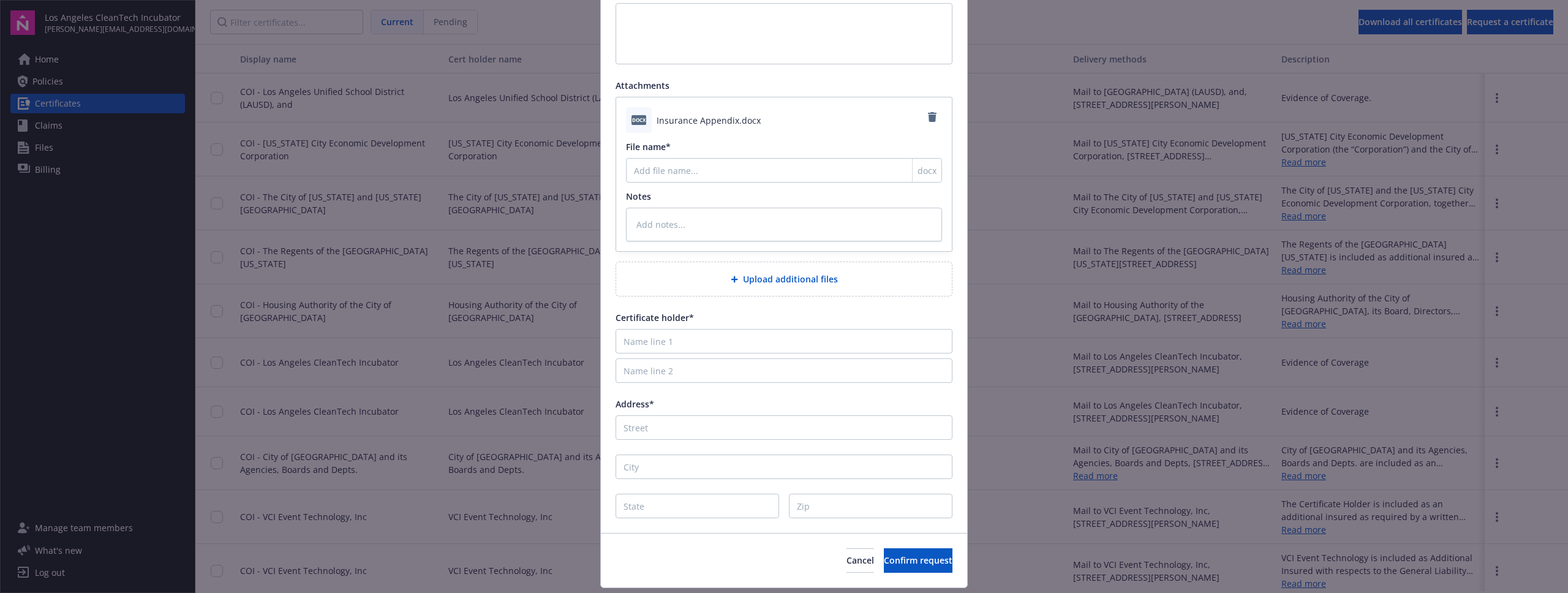
scroll to position [244, 0]
click at [710, 334] on input "Name line 1" at bounding box center [784, 340] width 337 height 24
paste input "[US_STATE] City Economic Development Corporation"
type input "[US_STATE] City Economic Development Corporation"
type textarea "x"
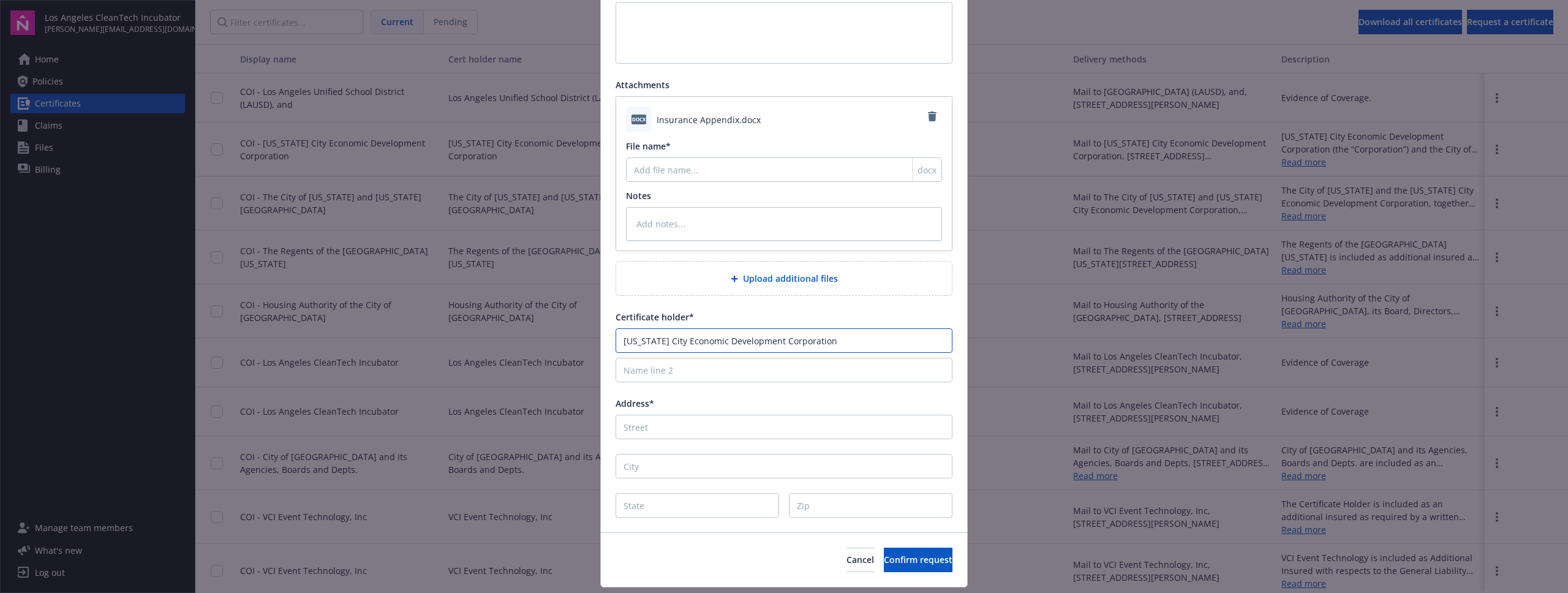
type input "[US_STATE] City Economic Development Corporation"
click at [697, 374] on input "Name line 2" at bounding box center [784, 370] width 337 height 24
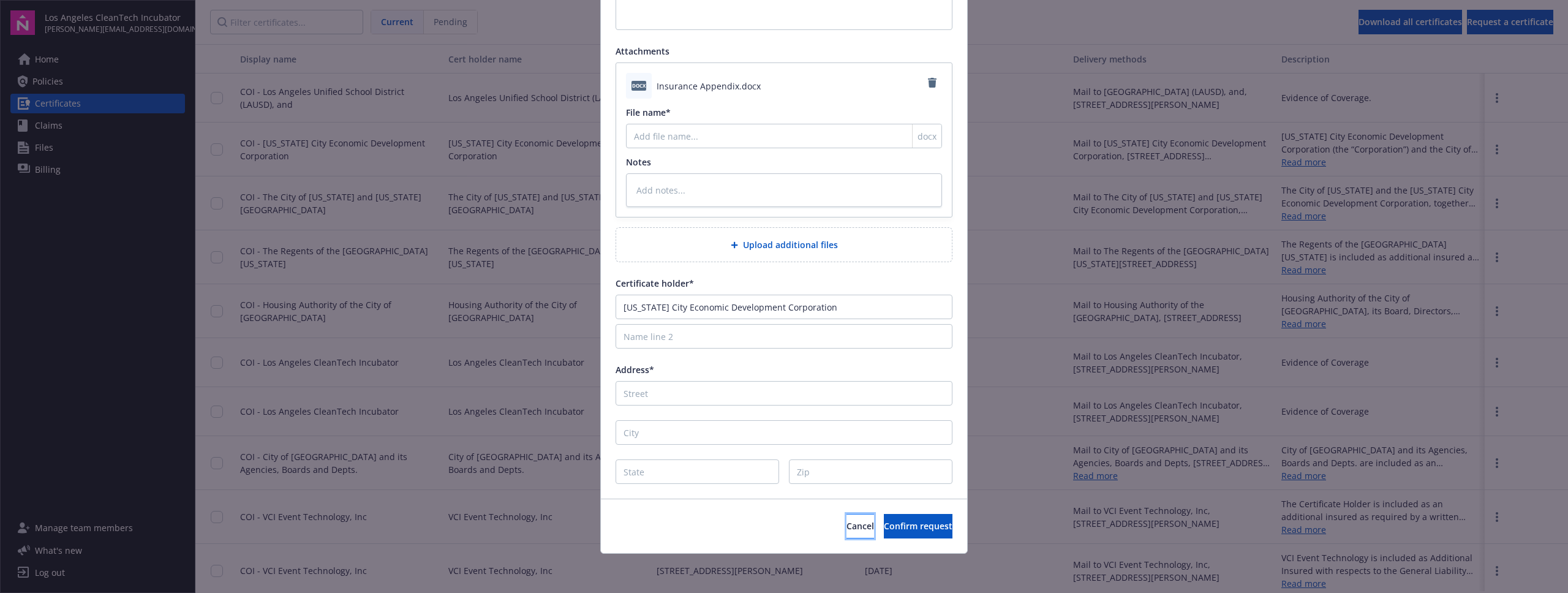
click at [846, 526] on button "Cancel" at bounding box center [860, 526] width 27 height 24
type textarea "x"
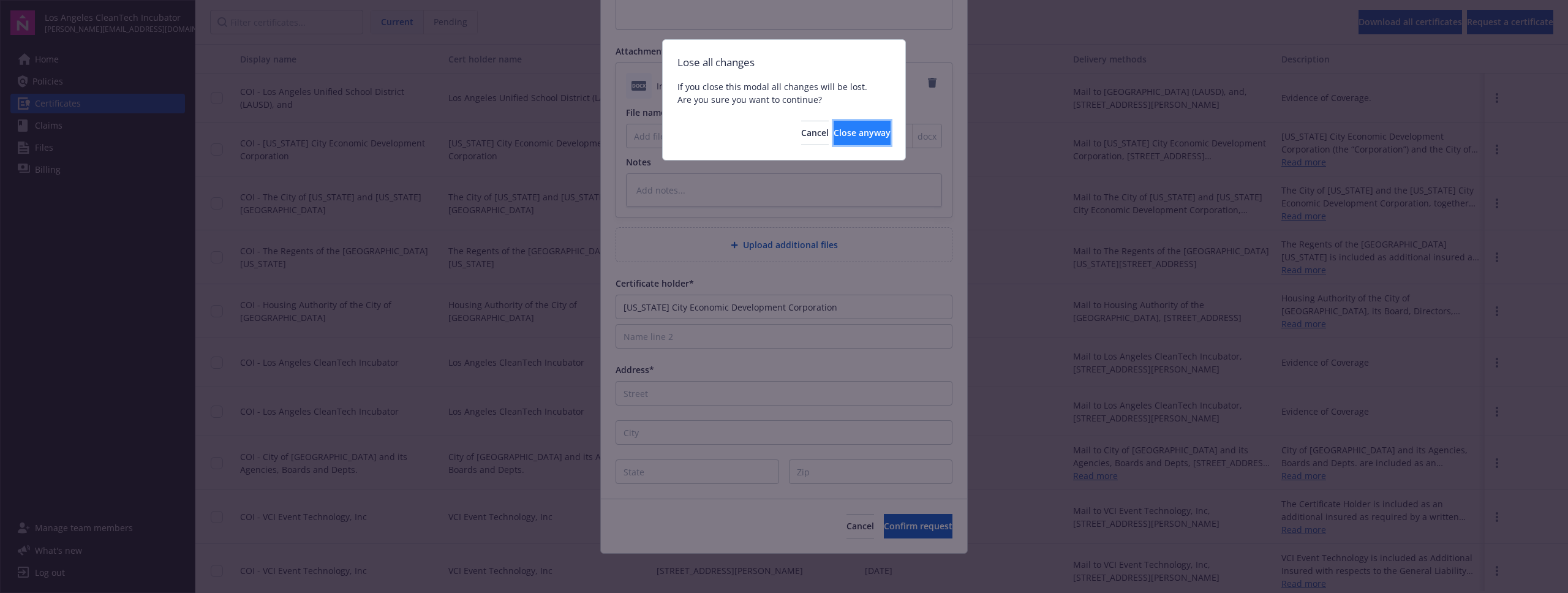
click at [834, 127] on span "Close anyway" at bounding box center [862, 132] width 57 height 11
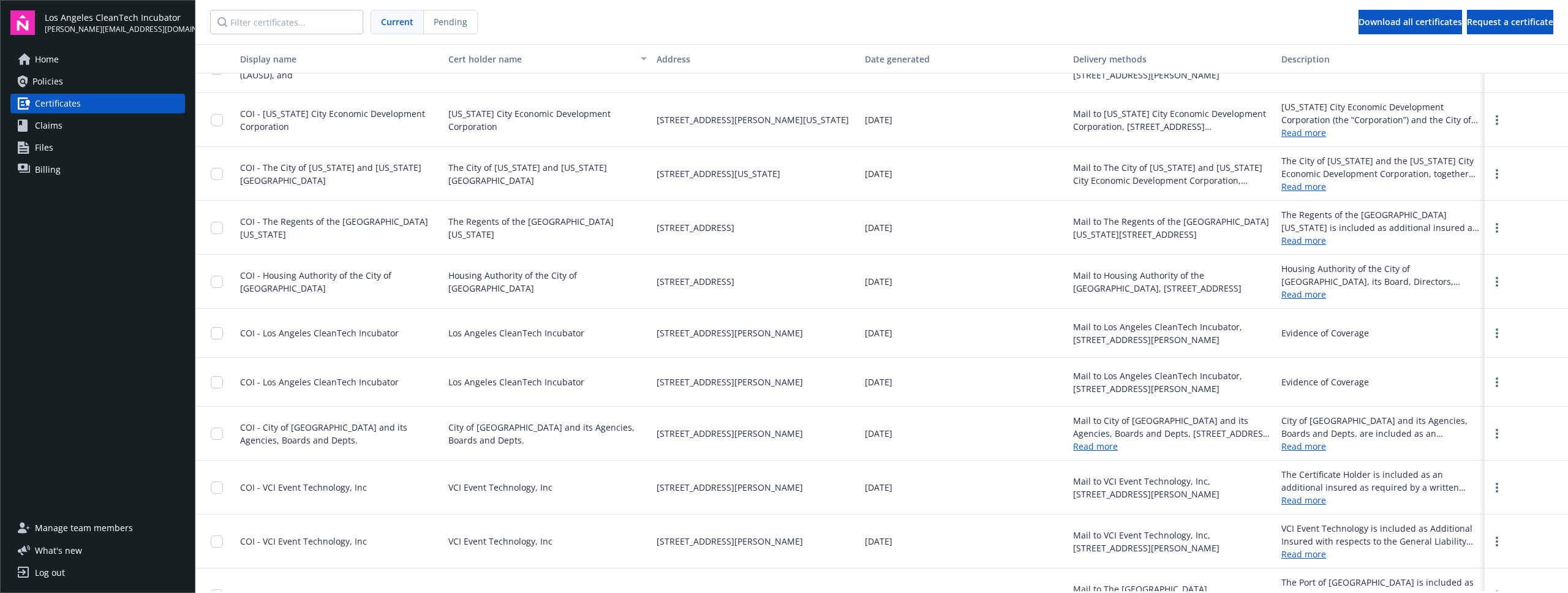
scroll to position [0, 0]
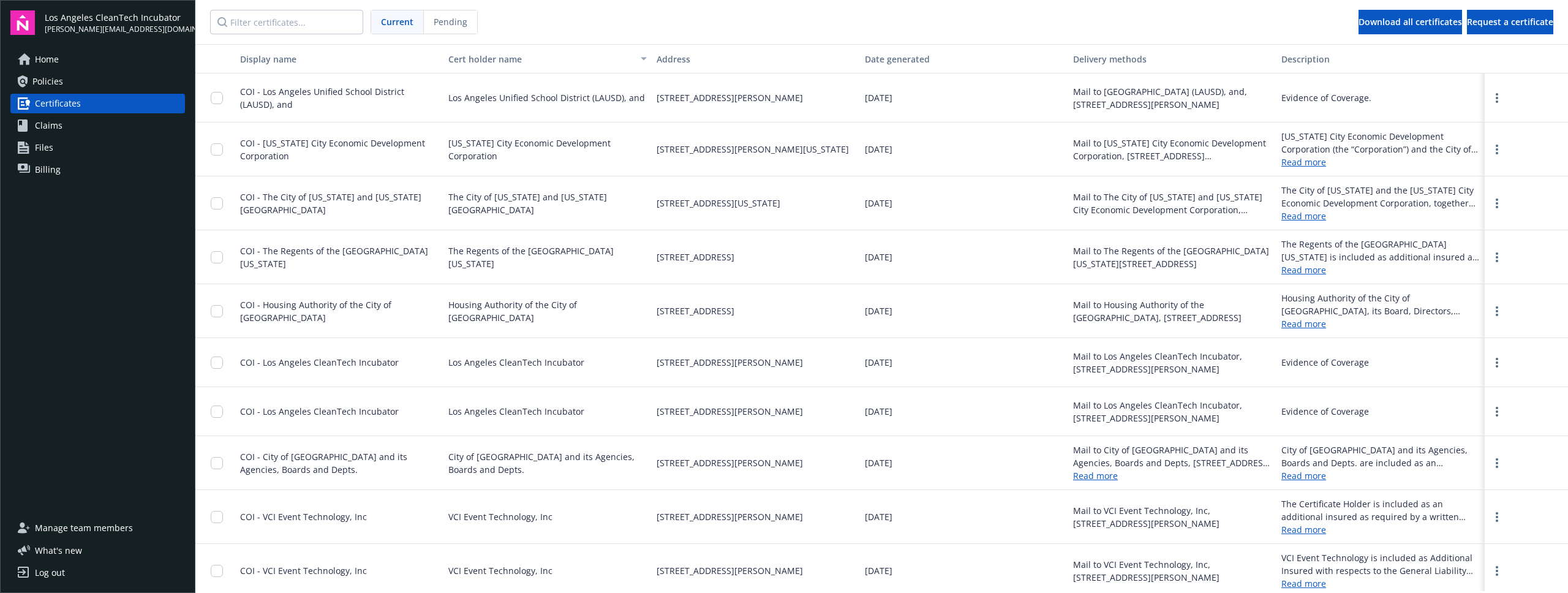
click at [1311, 163] on link "Read more" at bounding box center [1380, 162] width 198 height 13
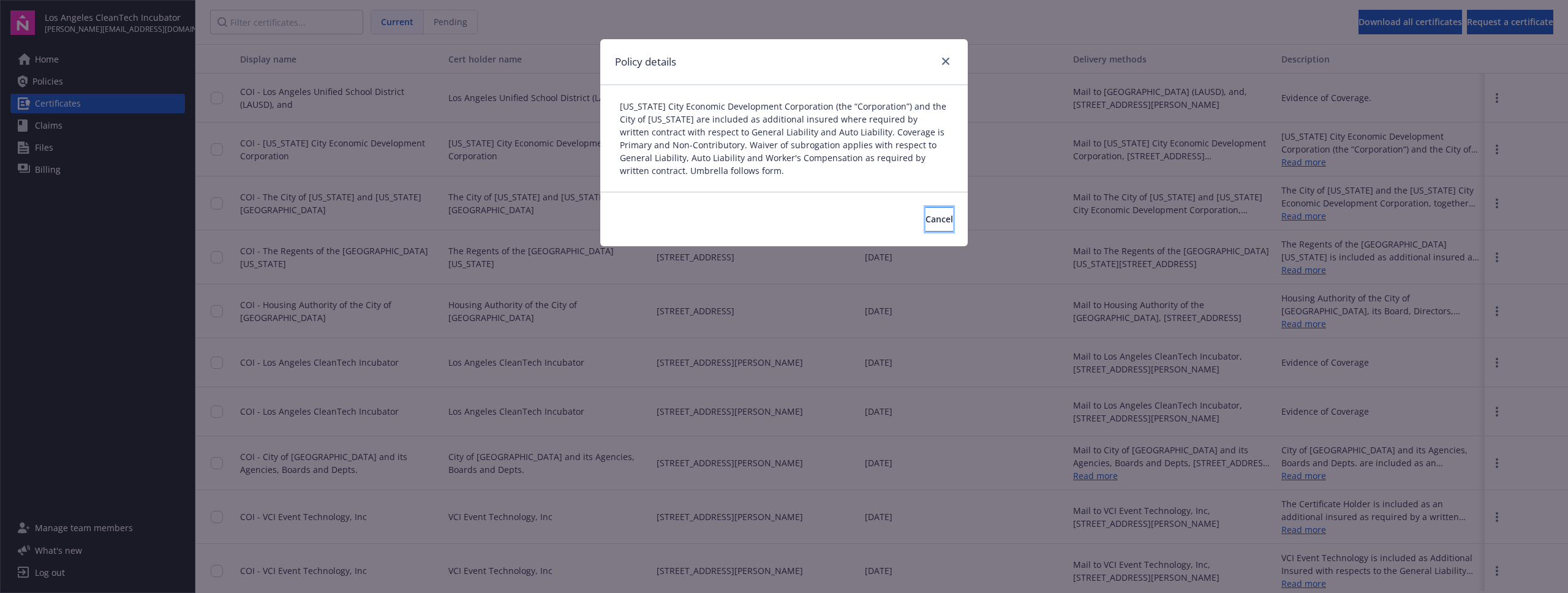
click at [934, 223] on button "Cancel" at bounding box center [939, 219] width 27 height 24
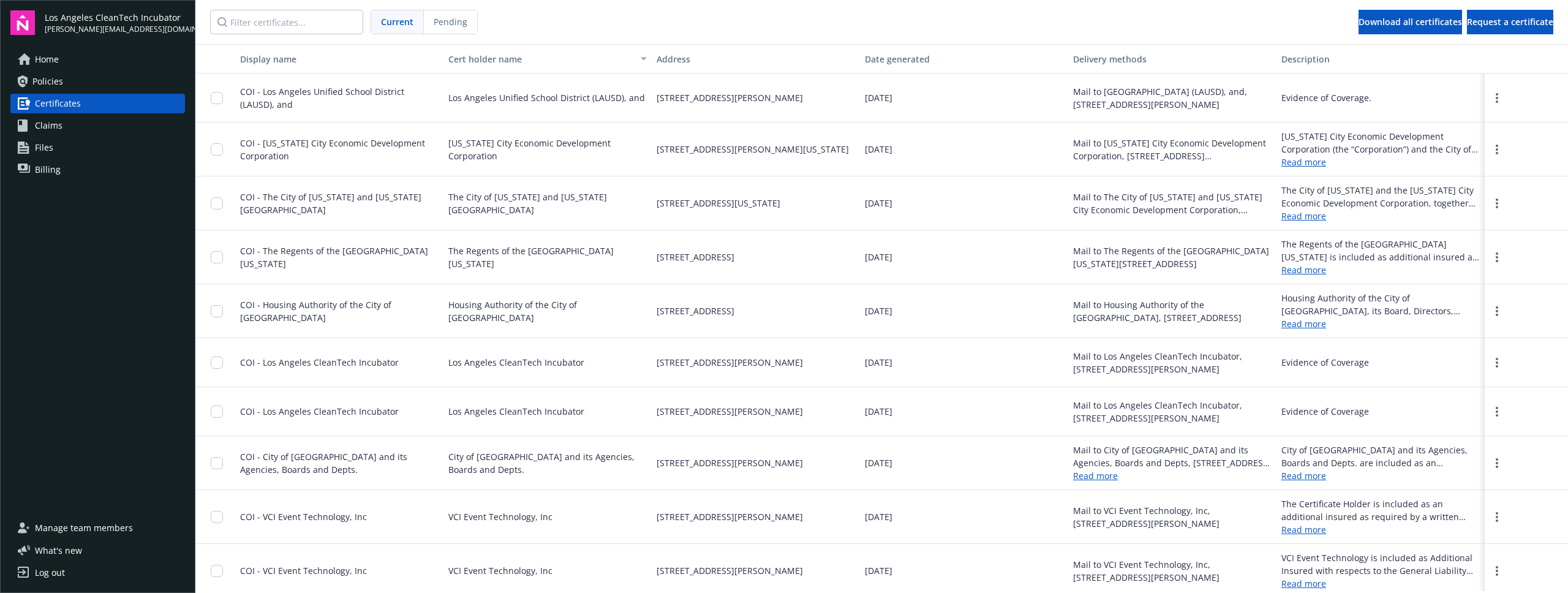
drag, startPoint x: 1201, startPoint y: 133, endPoint x: 1157, endPoint y: 160, distance: 51.6
click at [1191, 139] on div "Mail to [US_STATE] City Economic Development Corporation, [STREET_ADDRESS][PERS…" at bounding box center [1172, 149] width 208 height 54
click at [1157, 160] on div "Mail to [US_STATE] City Economic Development Corporation, [STREET_ADDRESS][PERS…" at bounding box center [1172, 150] width 198 height 26
click at [1507, 152] on div at bounding box center [1526, 149] width 83 height 54
click at [1499, 150] on link "more" at bounding box center [1497, 149] width 14 height 14
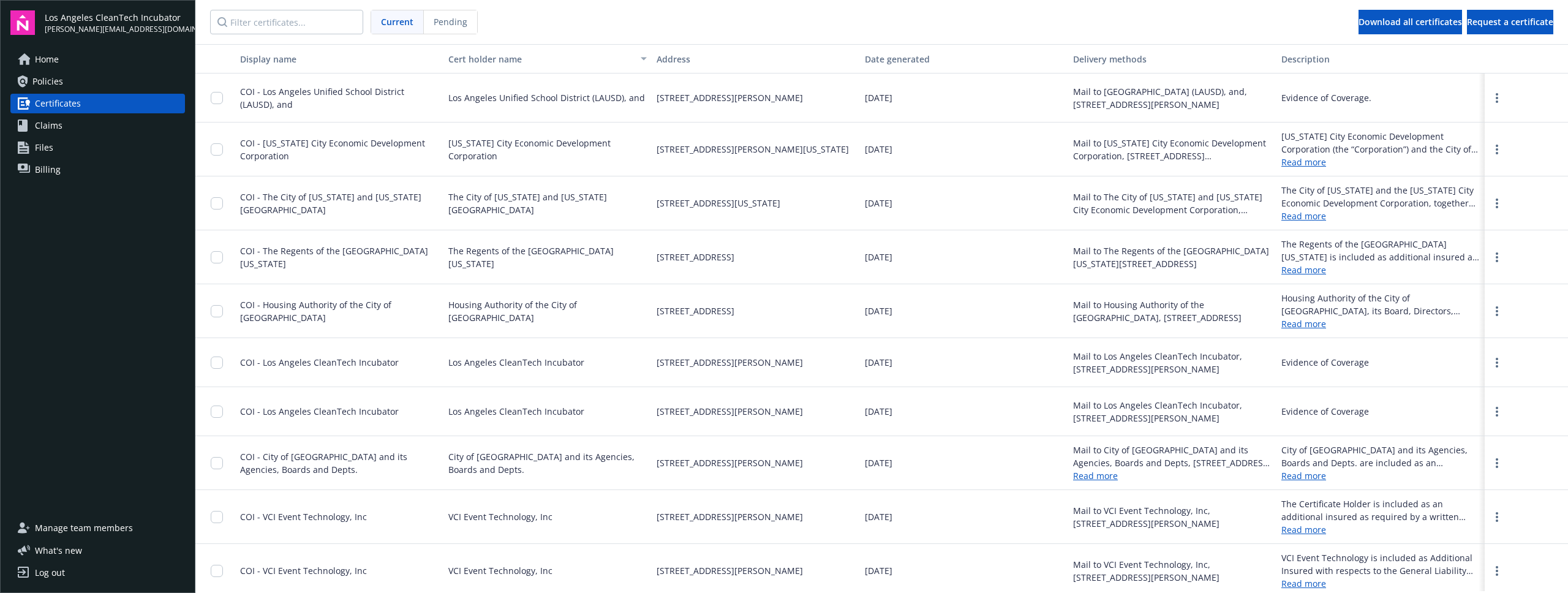
click at [685, 170] on div "[STREET_ADDRESS][PERSON_NAME][US_STATE]" at bounding box center [756, 149] width 208 height 54
click at [302, 149] on div "COI - [US_STATE] City Economic Development Corporation" at bounding box center [339, 150] width 198 height 26
click at [1504, 154] on div at bounding box center [1526, 149] width 83 height 54
click at [1499, 151] on link "more" at bounding box center [1497, 149] width 14 height 14
click at [1480, 169] on link "Download" at bounding box center [1464, 175] width 80 height 24
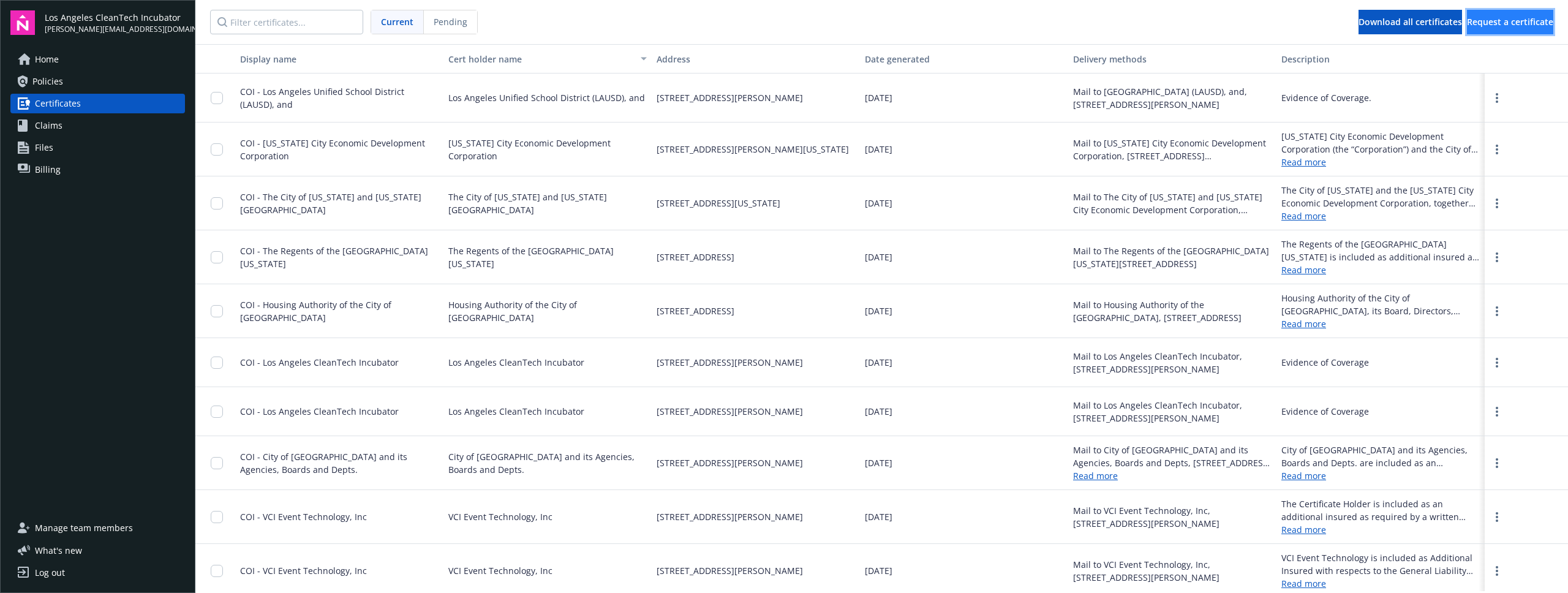
click at [1467, 20] on span "Request a certificate" at bounding box center [1511, 21] width 86 height 11
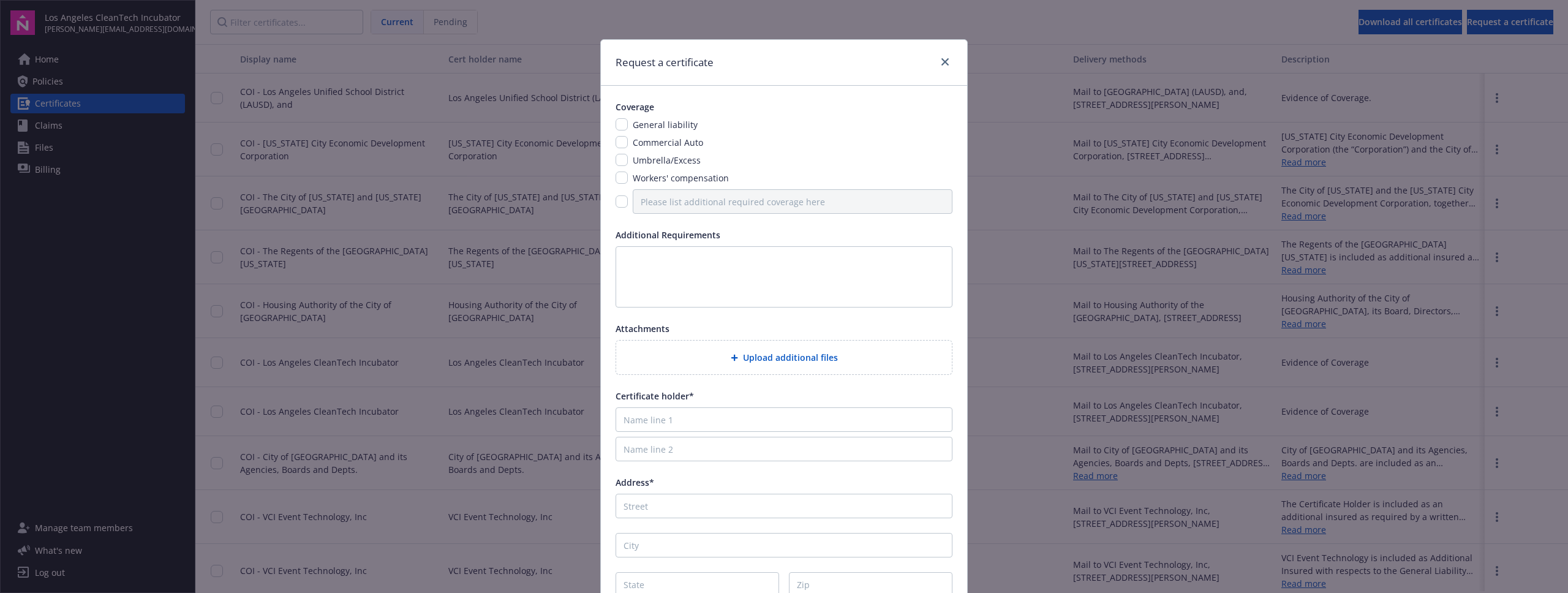
drag, startPoint x: 663, startPoint y: 124, endPoint x: 662, endPoint y: 154, distance: 30.0
click at [663, 124] on span "General liability" at bounding box center [666, 124] width 65 height 11
drag, startPoint x: 669, startPoint y: 141, endPoint x: 640, endPoint y: 145, distance: 29.3
click at [669, 141] on span "Commercial Auto" at bounding box center [668, 142] width 70 height 11
click at [620, 123] on input "checkbox" at bounding box center [622, 124] width 12 height 12
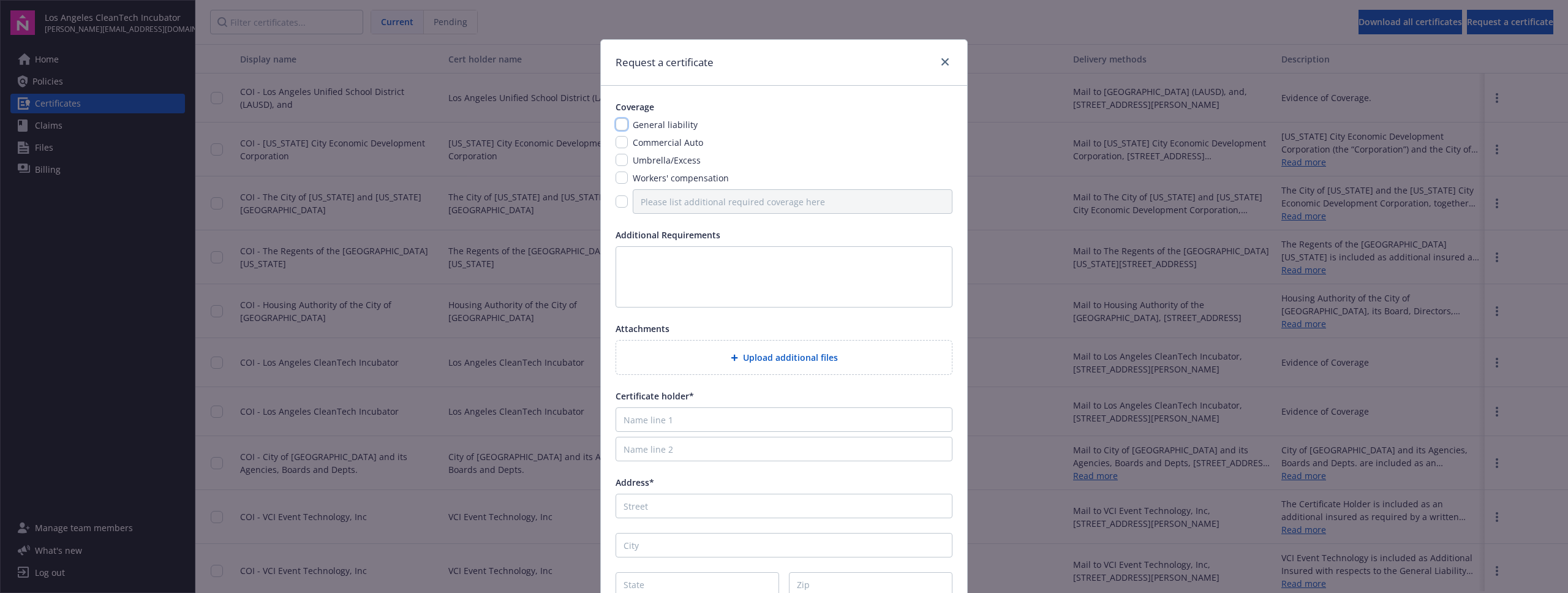
checkbox input "true"
click at [623, 148] on div "Commercial Auto" at bounding box center [784, 142] width 337 height 13
click at [626, 144] on input "checkbox" at bounding box center [622, 142] width 12 height 12
checkbox input "true"
drag, startPoint x: 621, startPoint y: 160, endPoint x: 633, endPoint y: 173, distance: 17.7
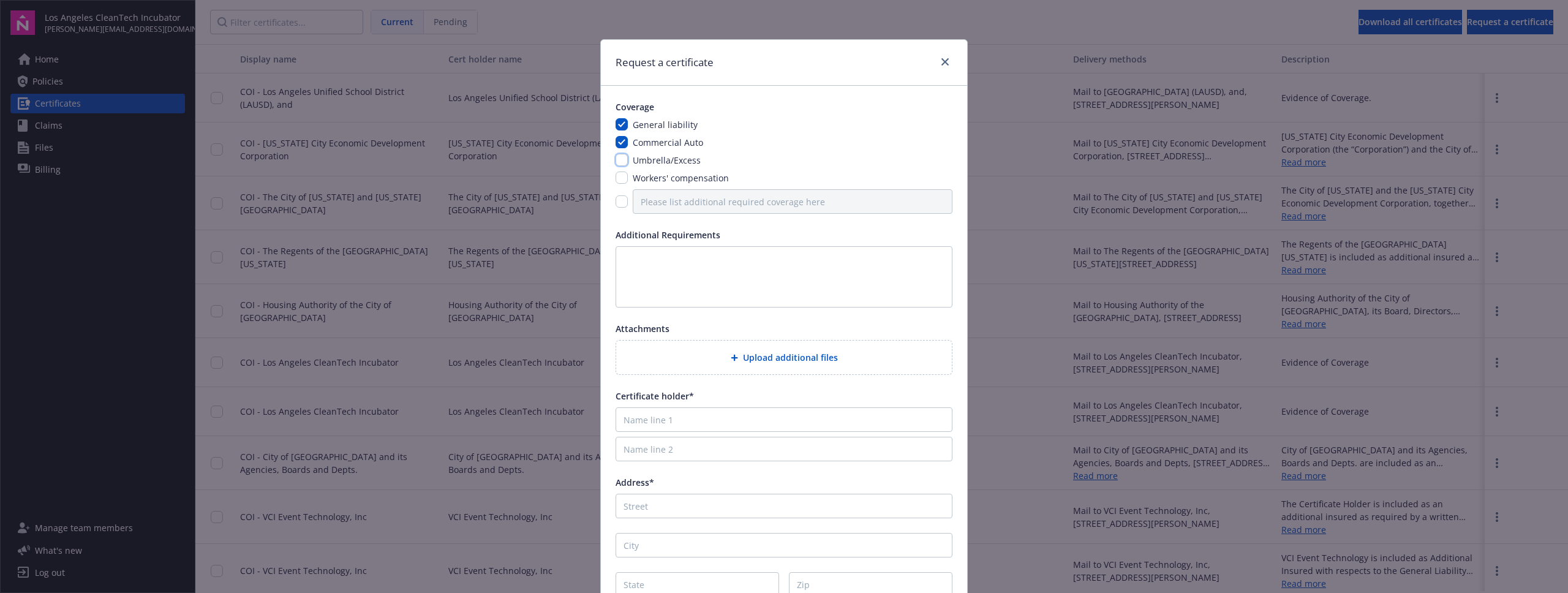
click at [622, 160] on input "checkbox" at bounding box center [622, 160] width 12 height 12
checkbox input "true"
click at [624, 179] on input "checkbox" at bounding box center [622, 178] width 12 height 12
checkbox input "true"
click at [620, 200] on input "checkbox" at bounding box center [622, 201] width 12 height 12
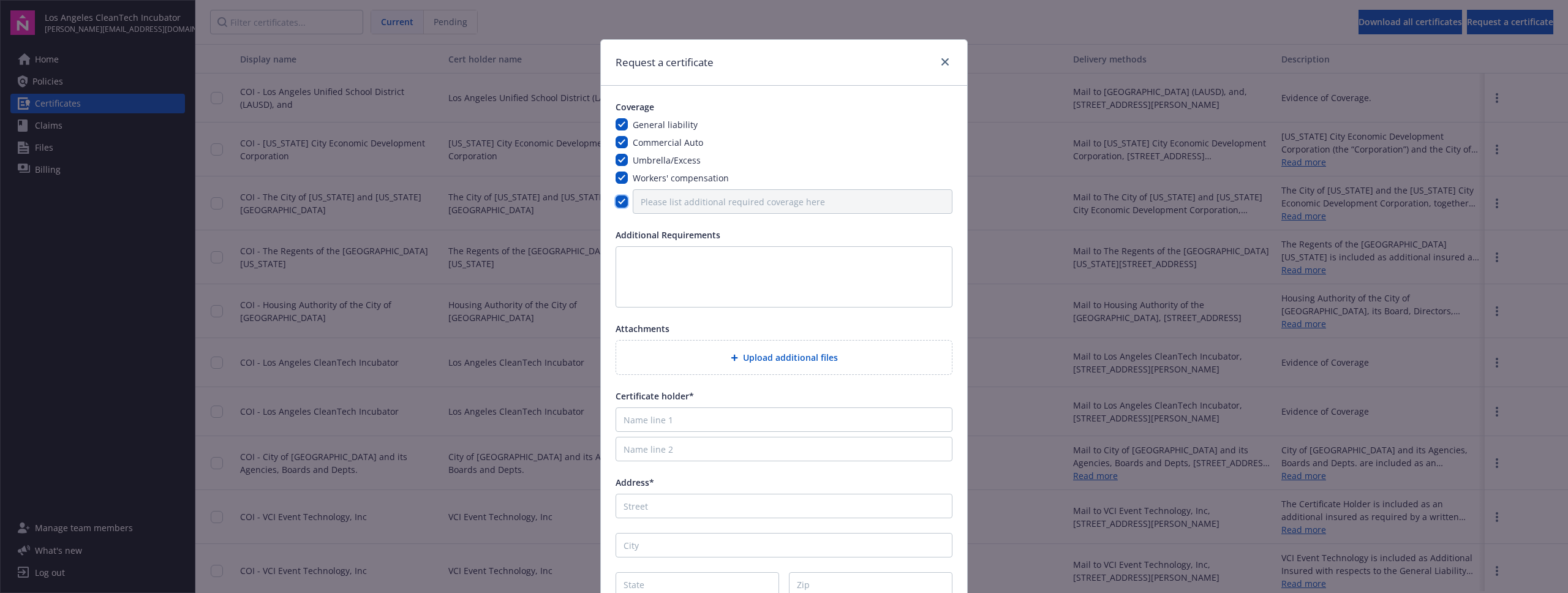
checkbox input "true"
click at [682, 262] on textarea at bounding box center [784, 277] width 337 height 61
paste textarea "[US_STATE] City Economic Development Corporation"
type textarea "[US_STATE] City Economic Development Corporation"
click at [765, 418] on input "Name line 1" at bounding box center [784, 420] width 337 height 24
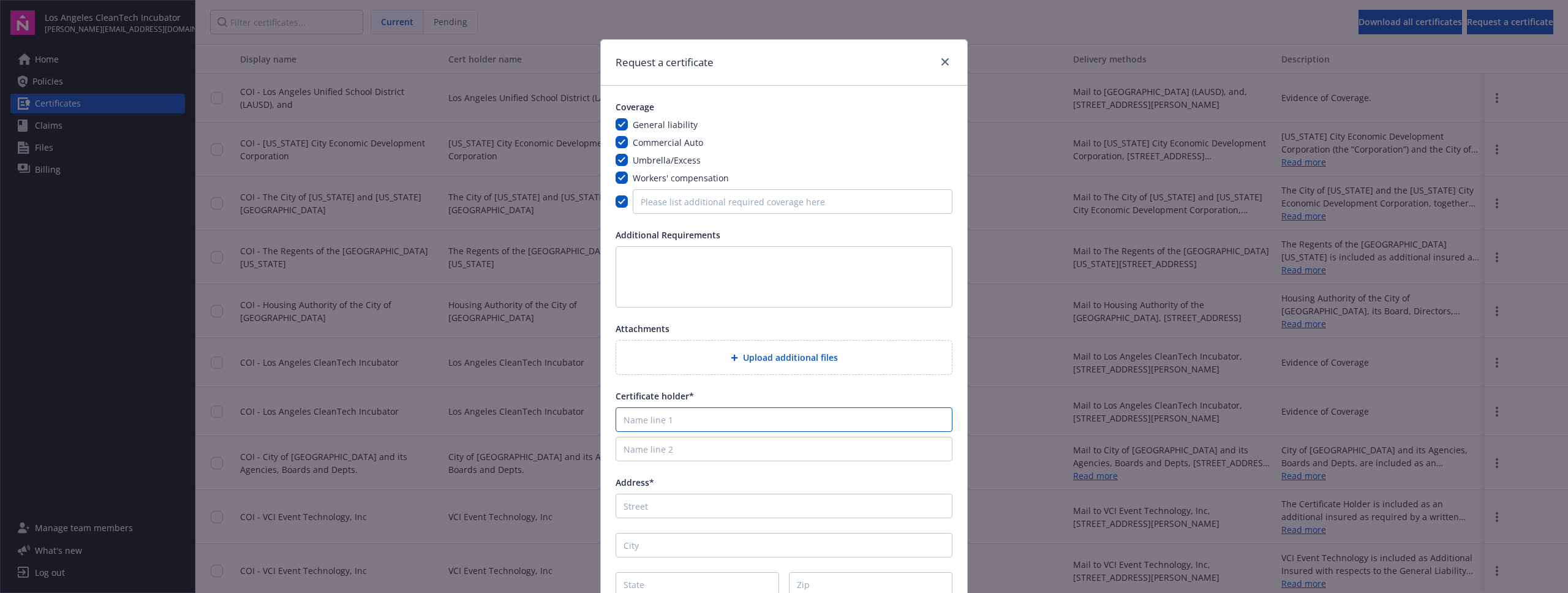
paste input "[US_STATE] City Economic Development Corporation"
type input "[US_STATE] City Economic Development Corporation"
click at [786, 455] on input "Name line 2" at bounding box center [784, 449] width 337 height 24
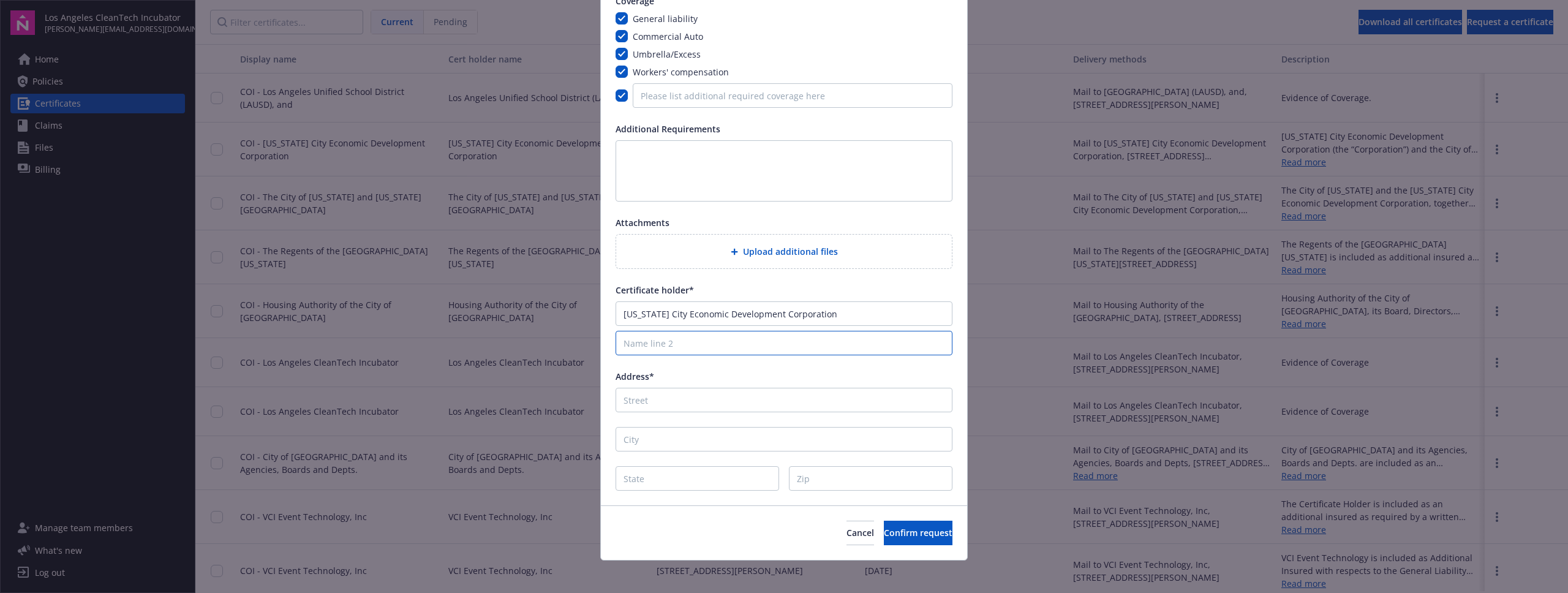
scroll to position [113, 0]
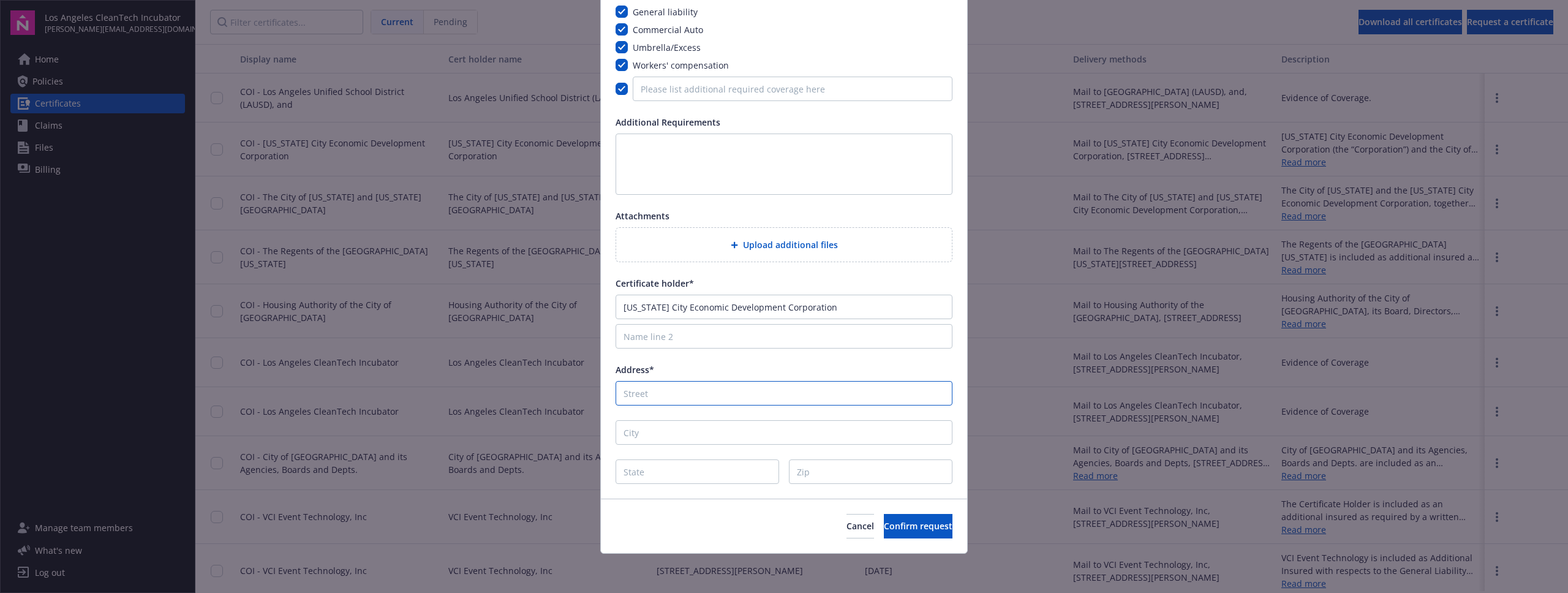
click at [694, 394] on input "Address*" at bounding box center [784, 393] width 337 height 24
paste input "One Liberty Plaza, New York, NY 10006"
drag, startPoint x: 693, startPoint y: 397, endPoint x: 818, endPoint y: 396, distance: 125.0
click at [818, 396] on input "One Liberty Plaza, New York, NY 10006" at bounding box center [784, 393] width 337 height 24
type input "One Liberty Plaza"
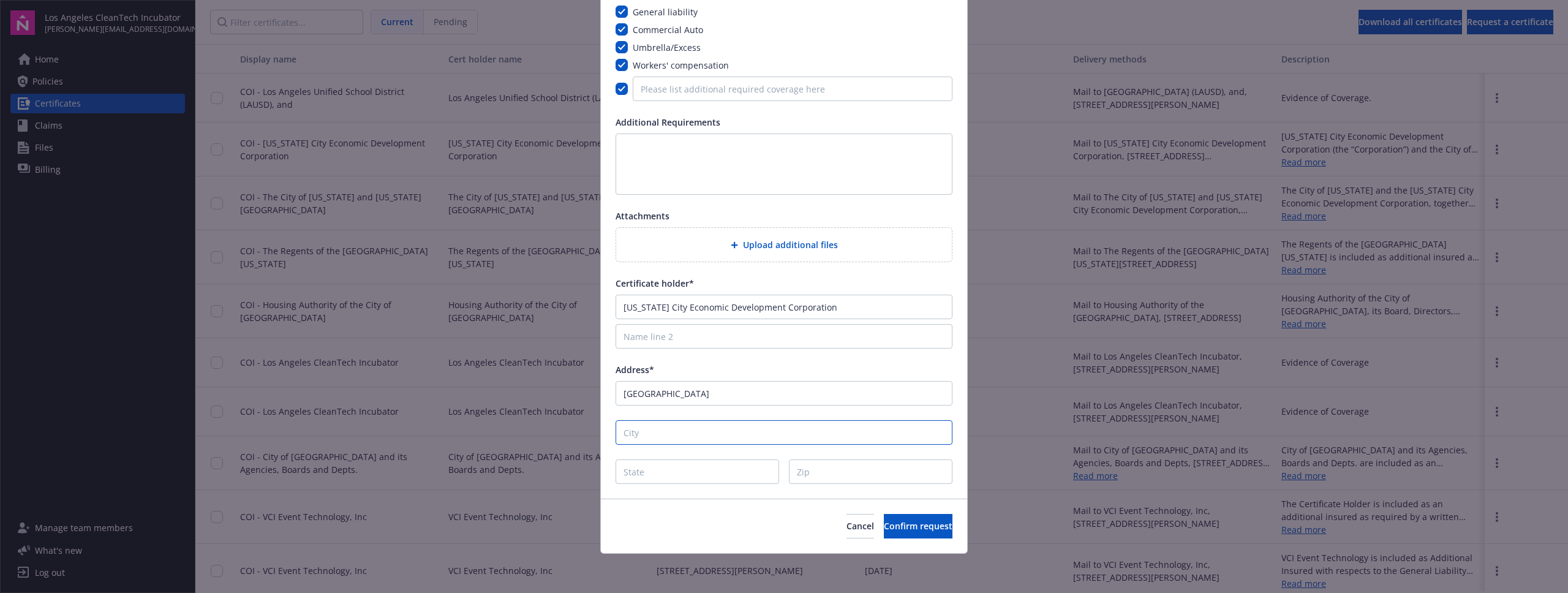
click at [737, 439] on input "City" at bounding box center [784, 433] width 337 height 24
type input "New York"
type input "NY"
paste input ", New York, NY 10006"
type input "New York"
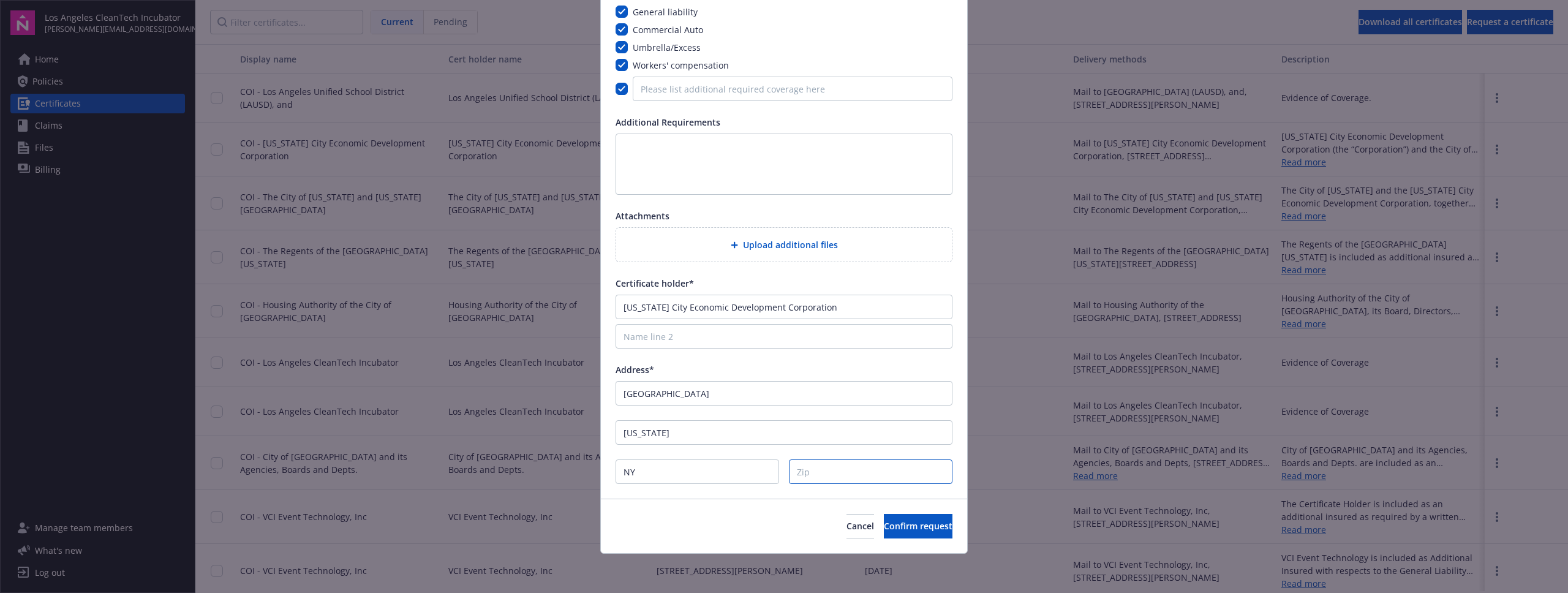
paste input "10006"
type input "10006"
click at [638, 168] on textarea at bounding box center [784, 164] width 337 height 61
